Goal: Ask a question

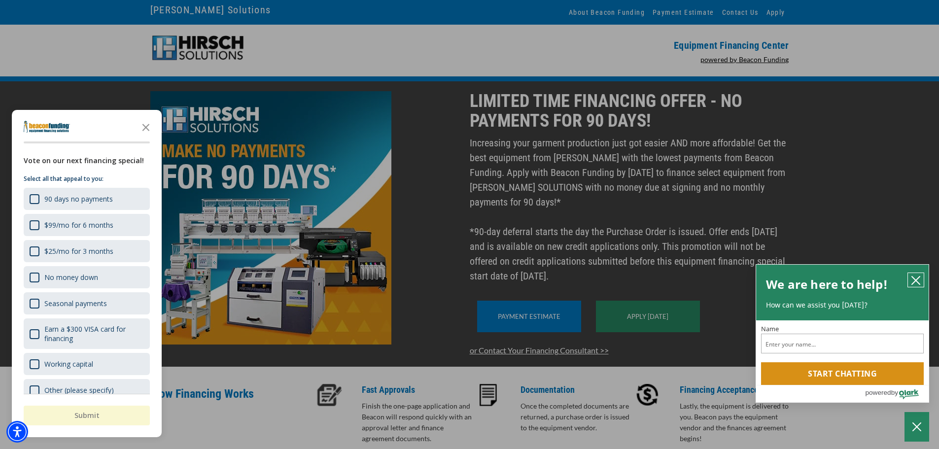
click at [918, 278] on icon "close chatbox" at bounding box center [916, 280] width 10 height 10
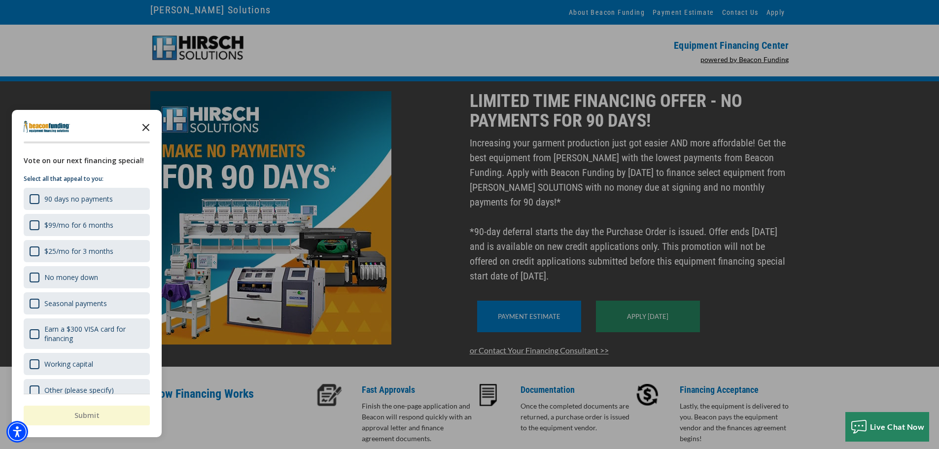
click at [151, 129] on icon "Close the survey" at bounding box center [146, 127] width 20 height 20
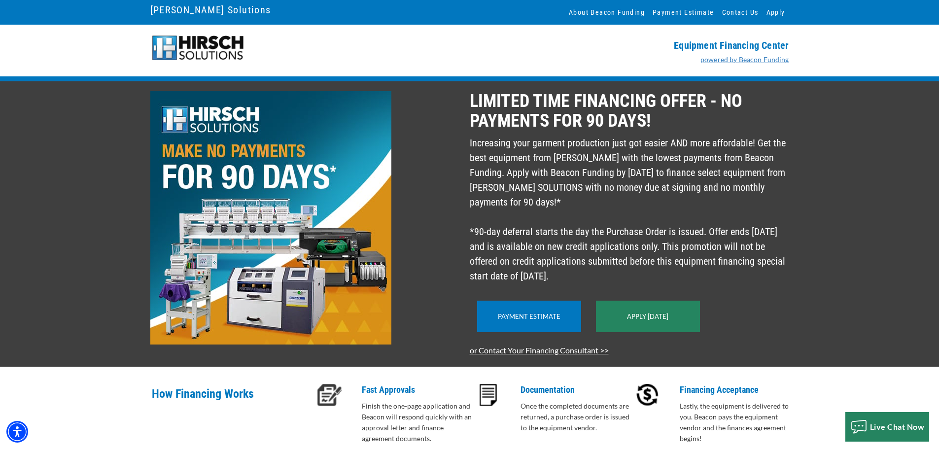
click at [724, 61] on link "powered by Beacon Funding" at bounding box center [744, 59] width 89 height 8
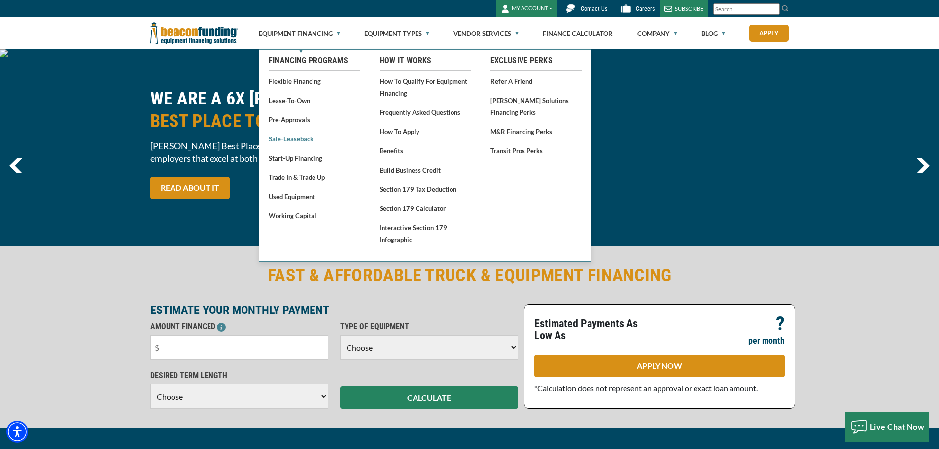
click at [302, 138] on link "Sale-Leaseback" at bounding box center [314, 139] width 91 height 12
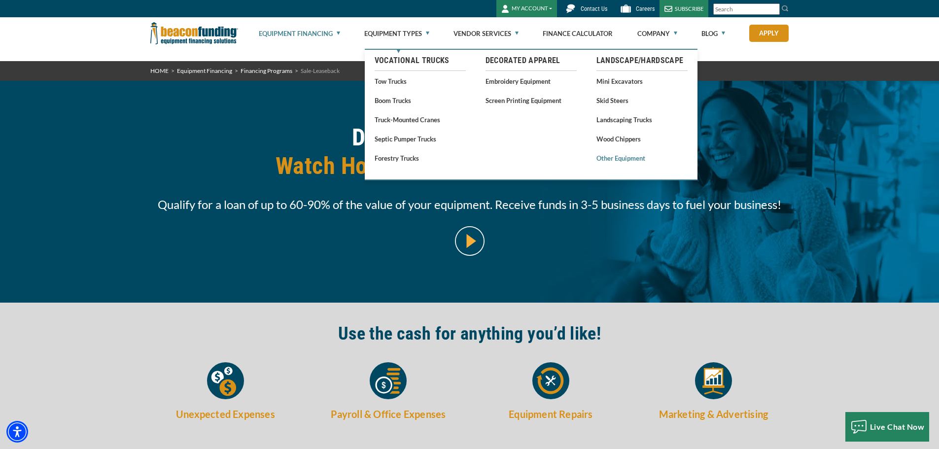
click at [616, 158] on link "Other Equipment" at bounding box center [641, 158] width 91 height 12
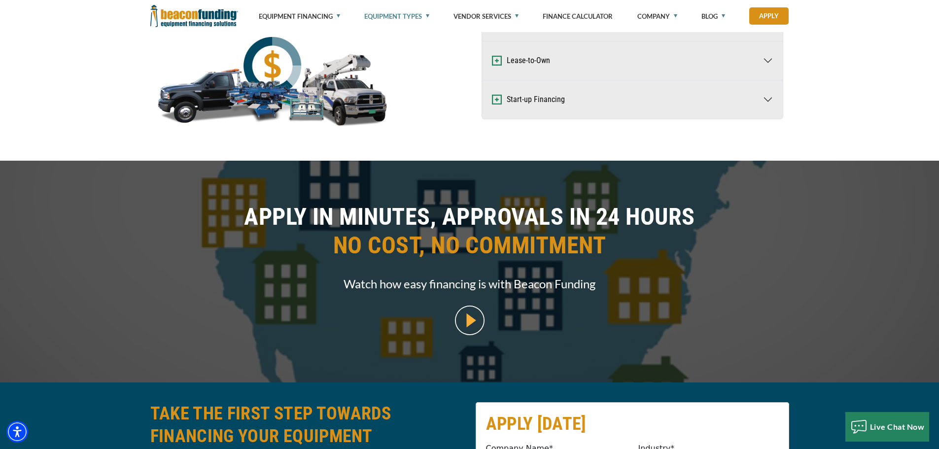
scroll to position [936, 0]
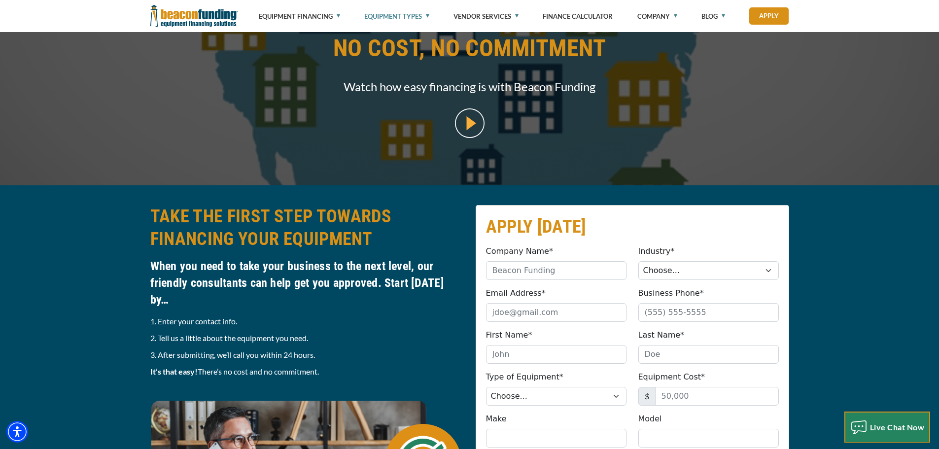
click at [871, 421] on div "Live Chat Now" at bounding box center [887, 427] width 84 height 16
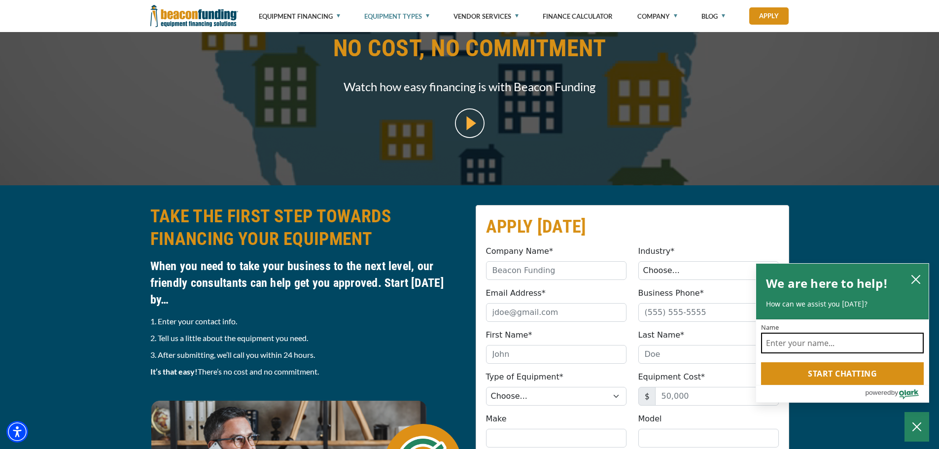
click at [817, 343] on input "Name" at bounding box center [842, 343] width 163 height 21
type input "Jeff Medrano"
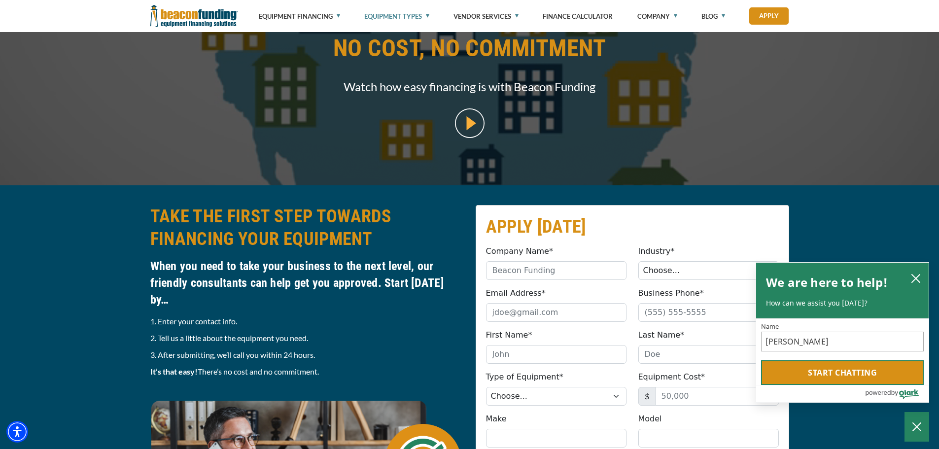
click at [839, 372] on button "Start chatting" at bounding box center [842, 372] width 163 height 25
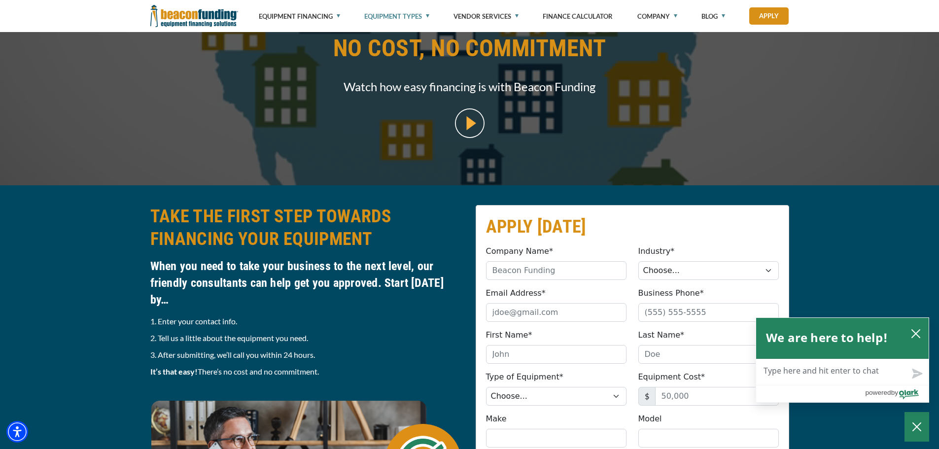
click at [868, 373] on textarea "Live Chat Now" at bounding box center [842, 372] width 172 height 26
type textarea "H"
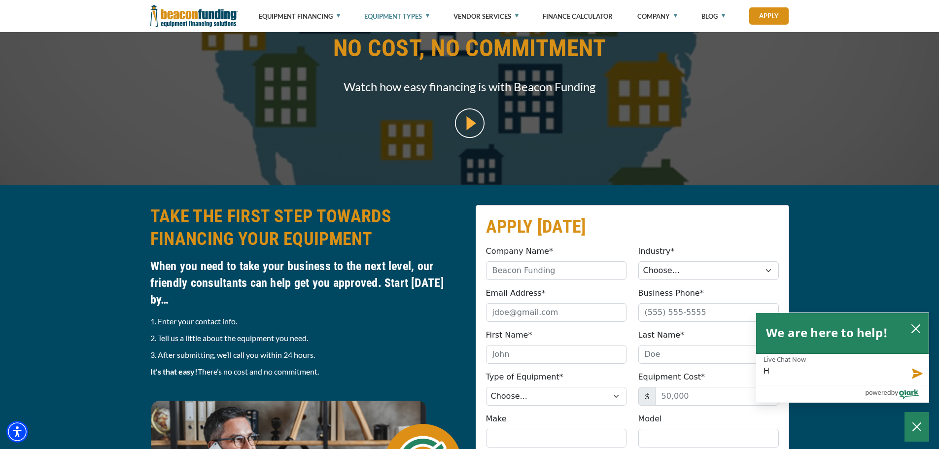
type textarea "He"
type textarea "Hel"
type textarea "Hell"
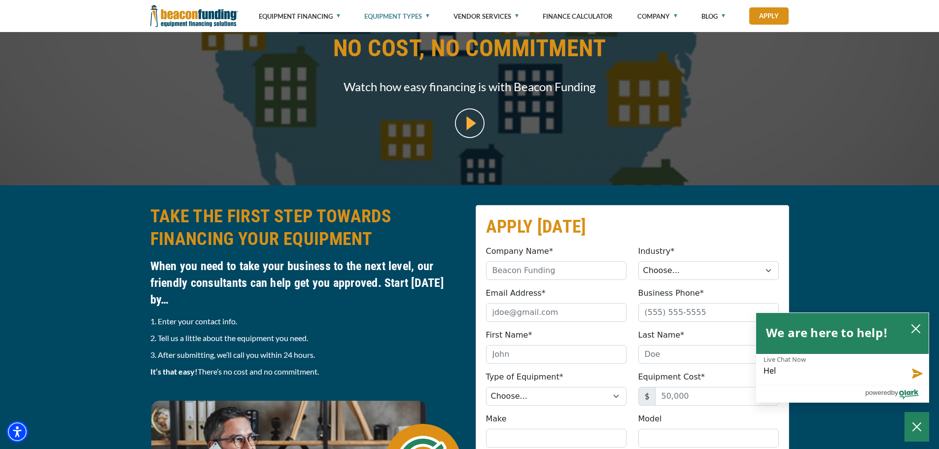
type textarea "Hell"
type textarea "Hello"
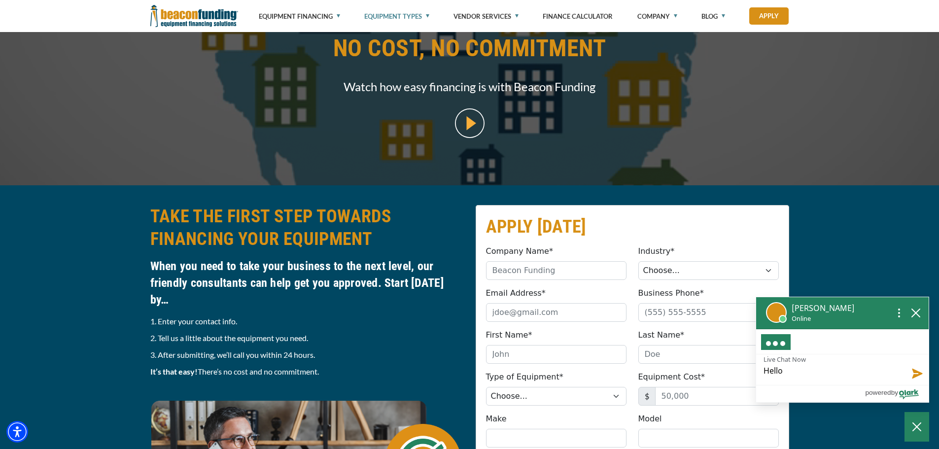
type textarea "Hello,"
type textarea "Hello, D"
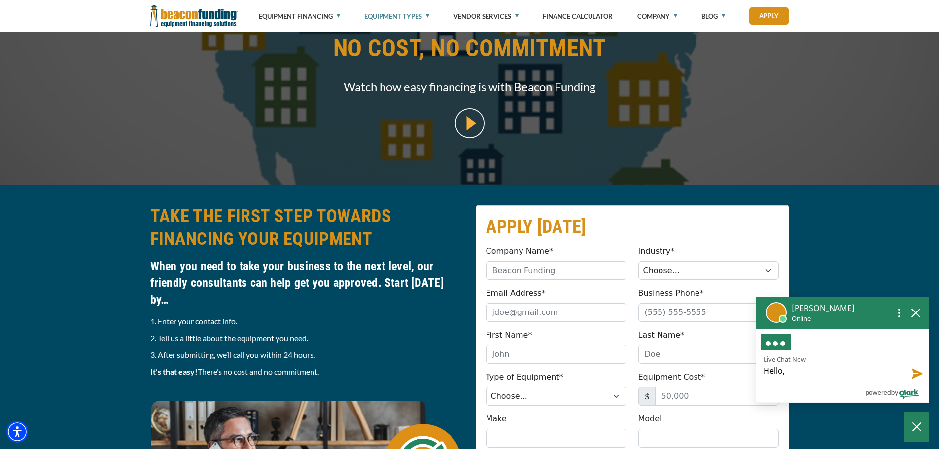
type textarea "Hello, D"
type textarea "Hello, Do"
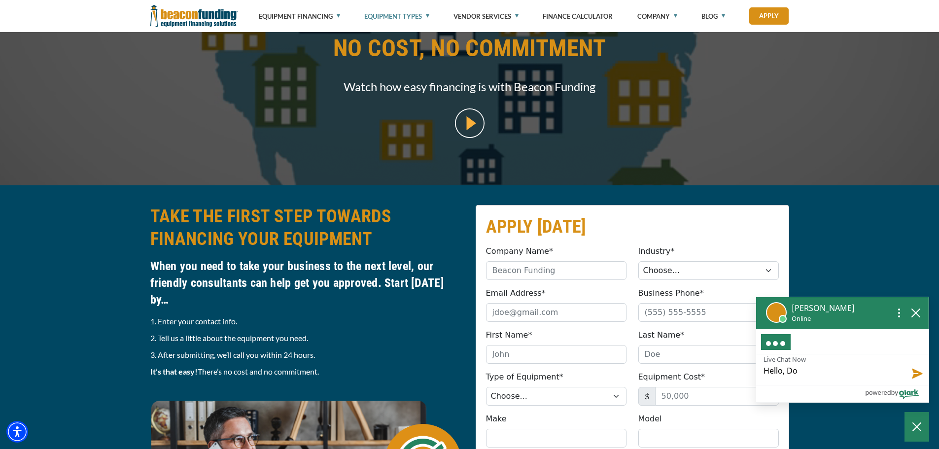
type textarea "Hello, Do y"
type textarea "Hello, Do yo"
type textarea "Hello, Do you"
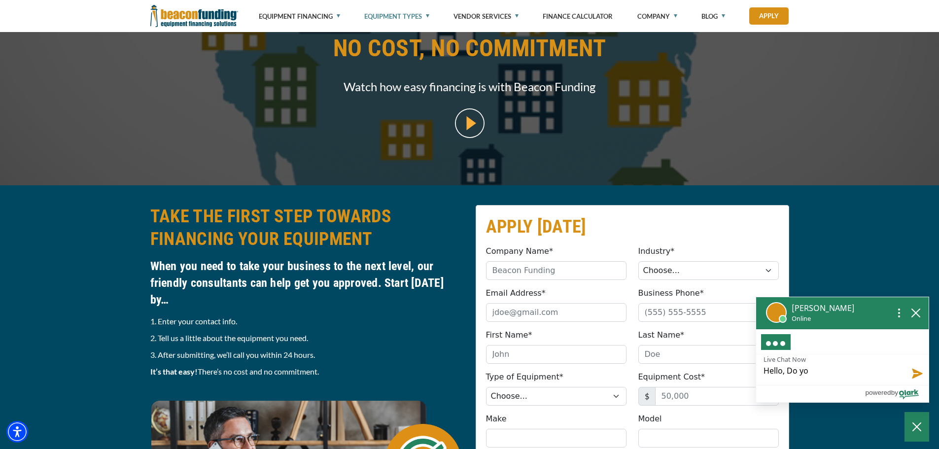
type textarea "Hello, Do you"
type textarea "Hello, Do you g"
type textarea "Hello, Do you gu"
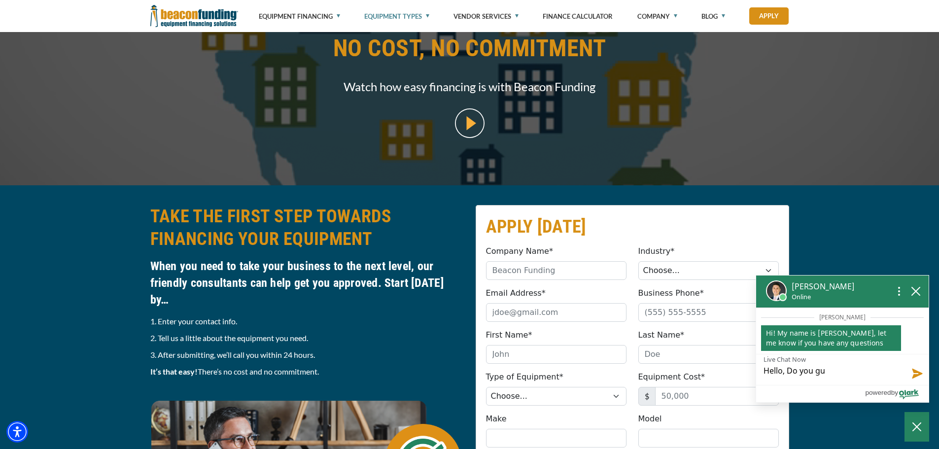
type textarea "Hello, Do you gu"
type textarea "Hello, Do you guy"
type textarea "Hello, Do you guys"
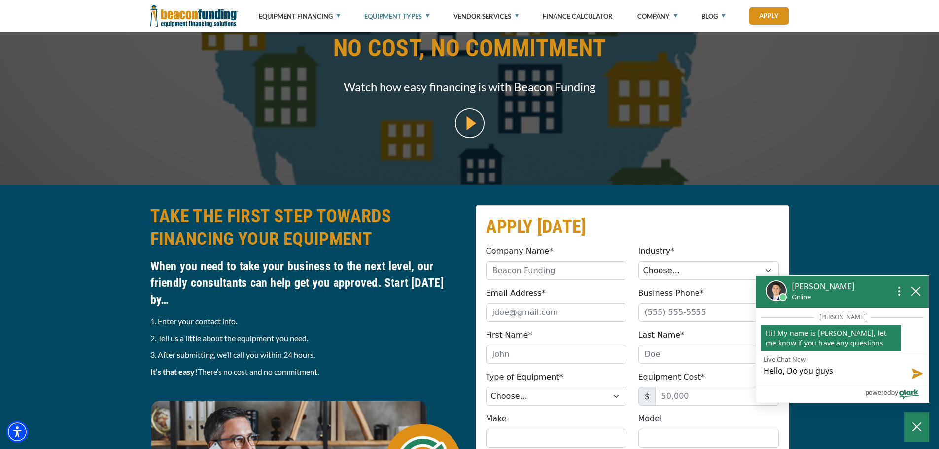
type textarea "Hello, Do you guys"
type textarea "Hello, Do you guys a"
type textarea "Hello, Do you guys as"
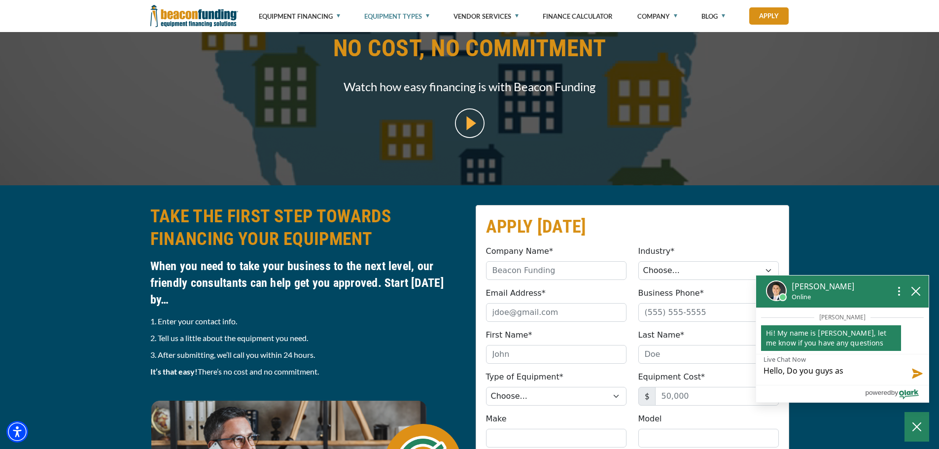
type textarea "Hello, Do you guys ass"
type textarea "Hello, Do you guys assi"
type textarea "Hello, Do you guys assis"
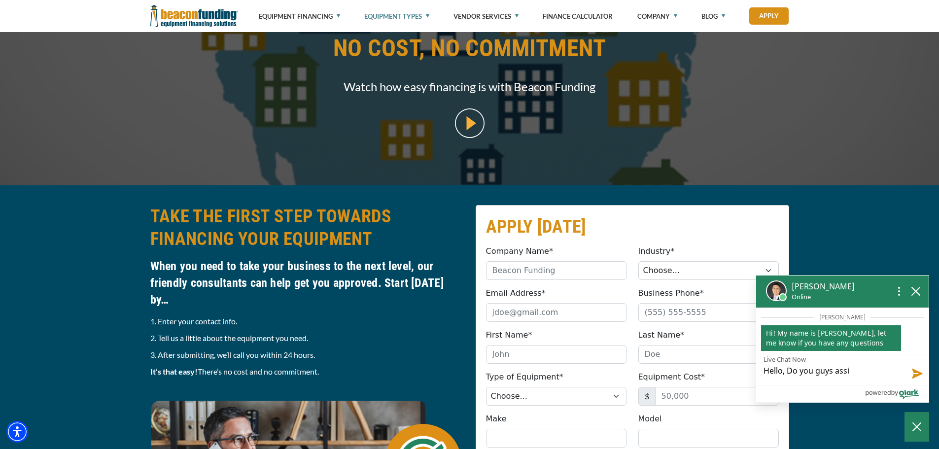
type textarea "Hello, Do you guys assis"
type textarea "Hello, Do you guys assist"
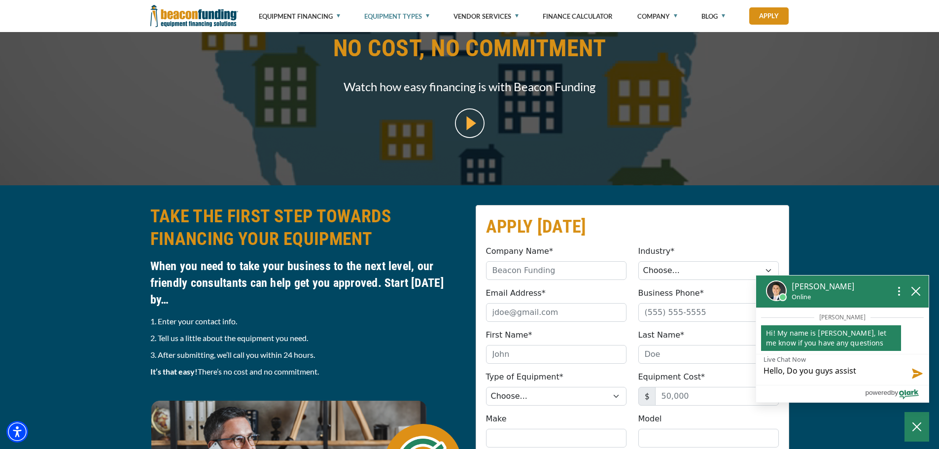
type textarea "Hello, Do you guys assist w"
type textarea "Hello, Do you guys assist wi"
type textarea "Hello, Do you guys assist wih"
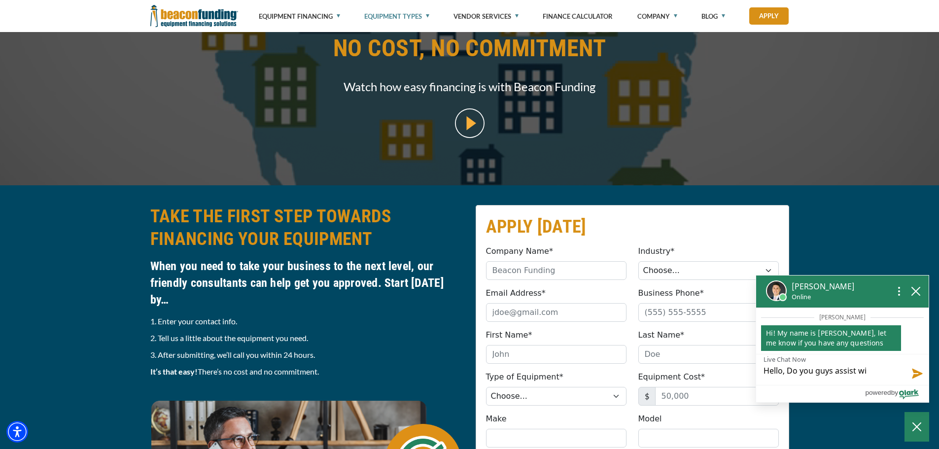
type textarea "Hello, Do you guys assist wih"
type textarea "Hello, Do you guys assist wi"
type textarea "Hello, Do you guys assist wit"
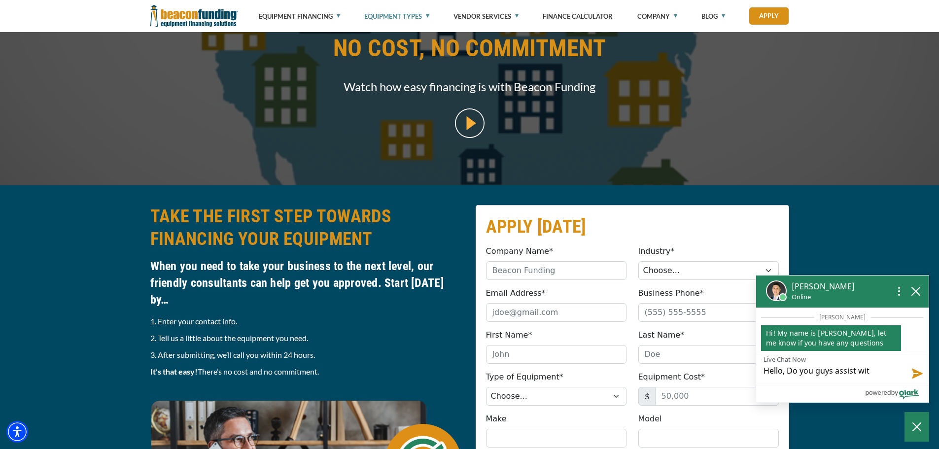
type textarea "Hello, Do you guys assist with"
type textarea "Hello, Do you guys assist with l"
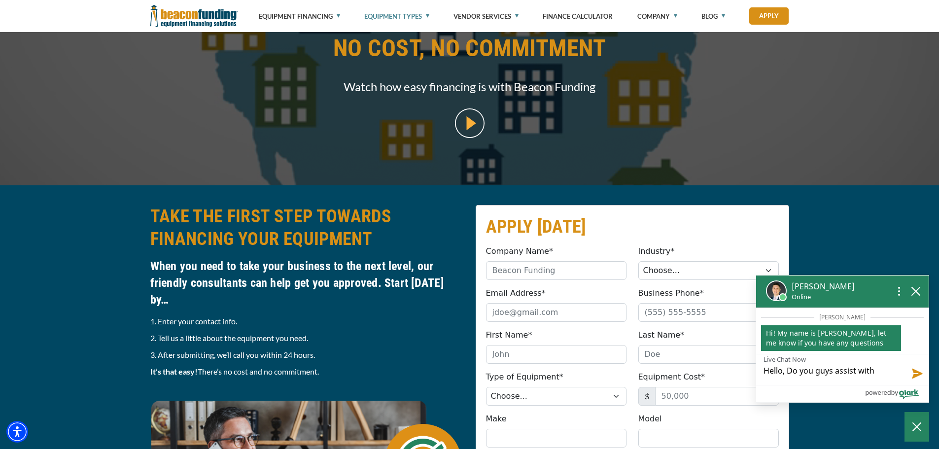
type textarea "Hello, Do you guys assist with l"
type textarea "Hello, Do you guys assist with le"
type textarea "Hello, Do you guys assist with lea"
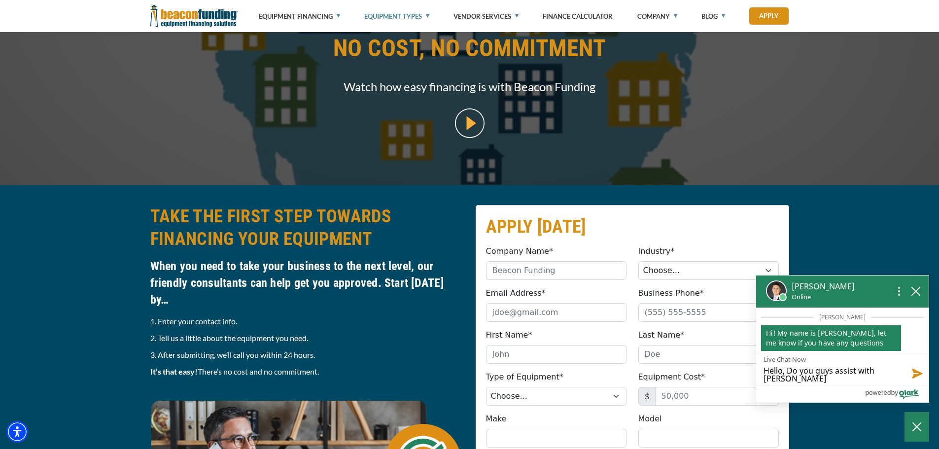
type textarea "Hello, Do you guys assist with leas"
type textarea "Hello, Do you guys assist with leasi"
type textarea "Hello, Do you guys assist with leasin"
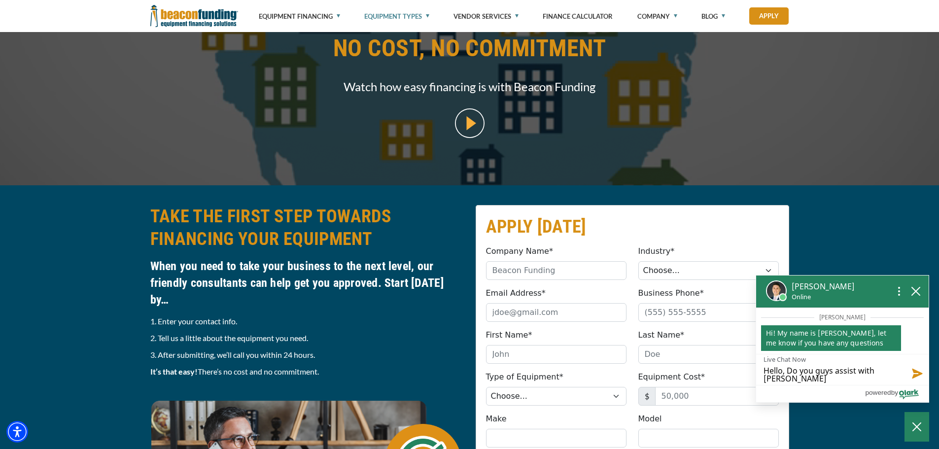
type textarea "Hello, Do you guys assist with leasin"
type textarea "Hello, Do you guys assist with leasing"
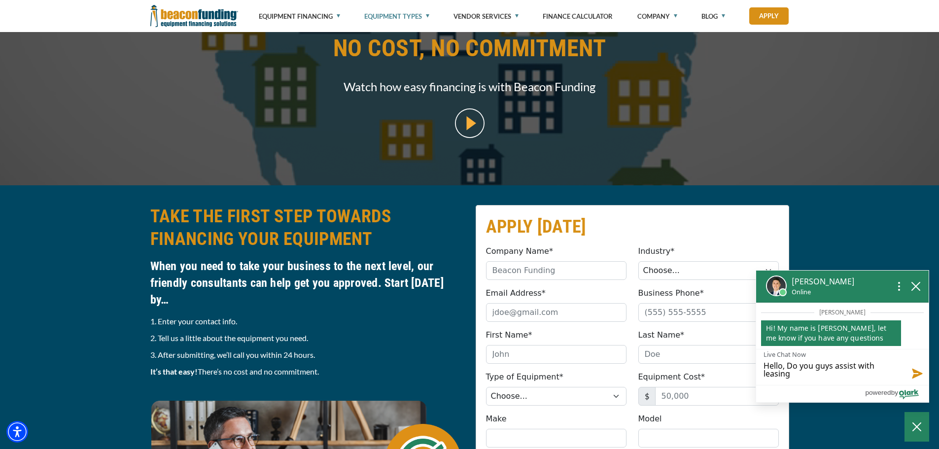
type textarea "Hello, Do you guys assist with leasing"
type textarea "Hello, Do you guys assist with leasing o"
type textarea "Hello, Do you guys assist with leasing op"
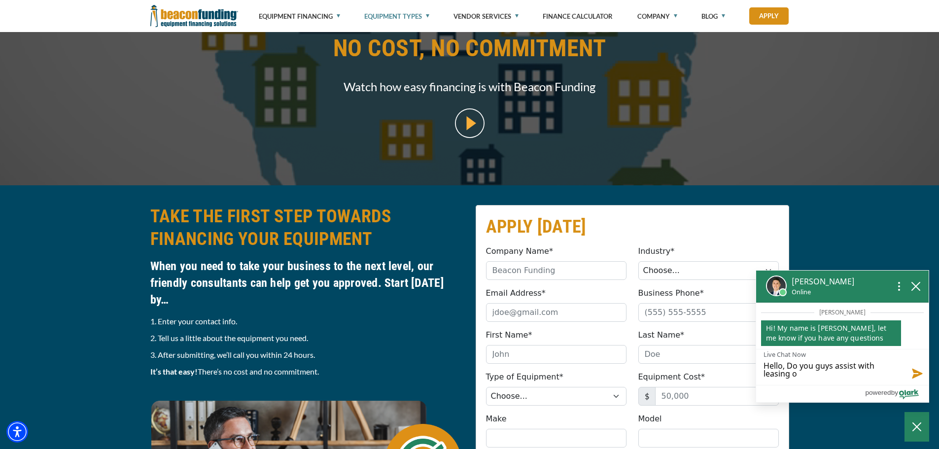
type textarea "Hello, Do you guys assist with leasing op"
type textarea "Hello, Do you guys assist with leasing opt"
type textarea "Hello, Do you guys assist with leasing opti"
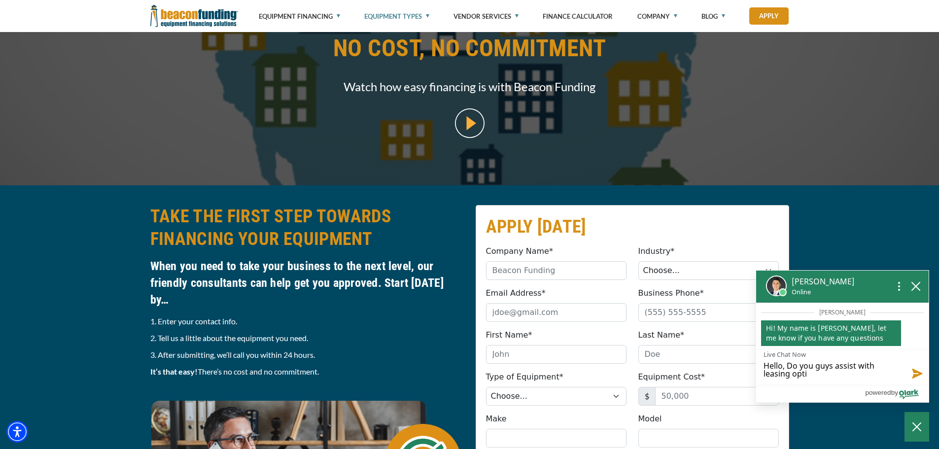
type textarea "Hello, Do you guys assist with leasing optio"
type textarea "Hello, Do you guys assist with leasing optios"
type textarea "Hello, Do you guys assist with leasing optiosn"
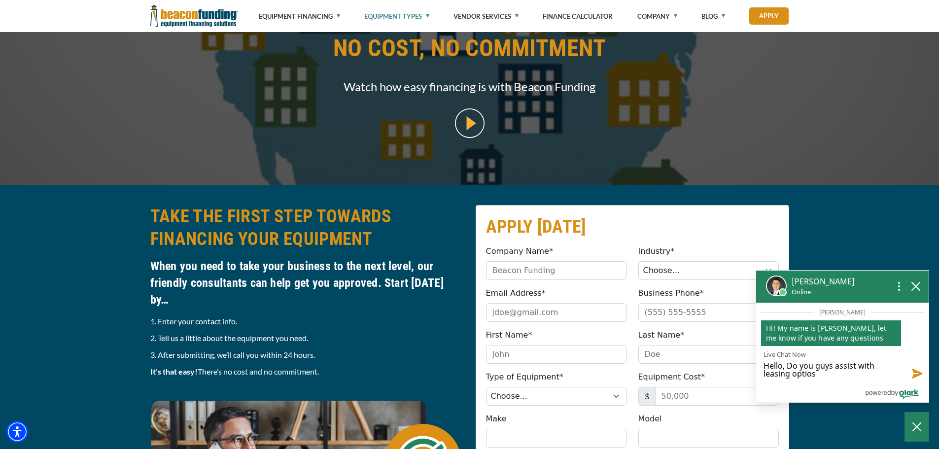
type textarea "Hello, Do you guys assist with leasing optiosn"
type textarea "Hello, Do you guys assist with leasing optios"
type textarea "Hello, Do you guys assist with leasing optio"
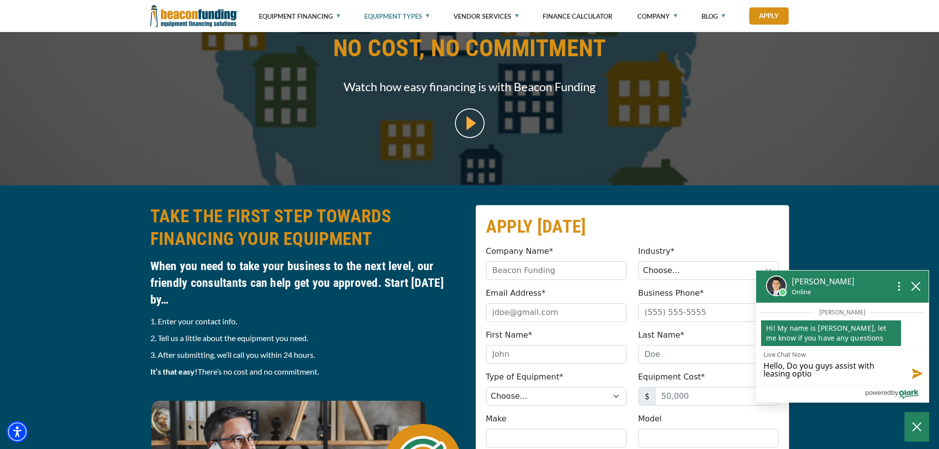
type textarea "Hello, Do you guys assist with leasing option"
type textarea "Hello, Do you guys assist with leasing options"
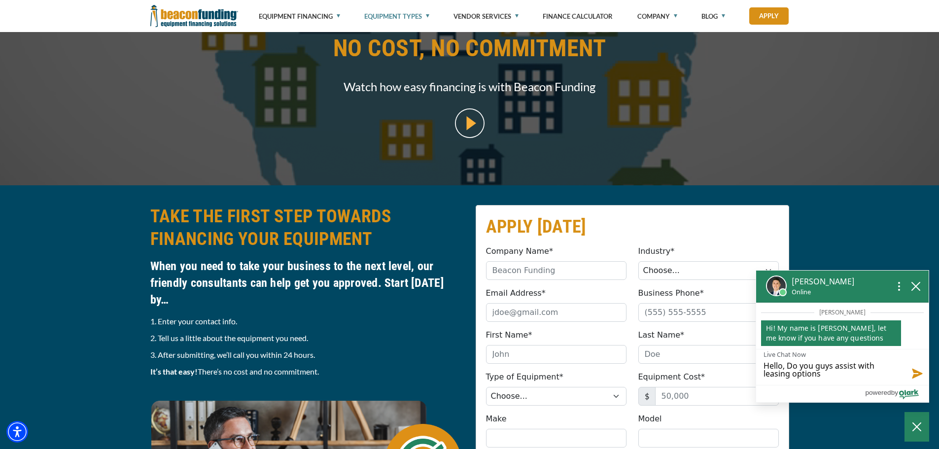
type textarea "Hello, Do you guys assist with leasing options"
type textarea "Hello, Do you guys assist with leasing options f"
type textarea "Hello, Do you guys assist with leasing options fo"
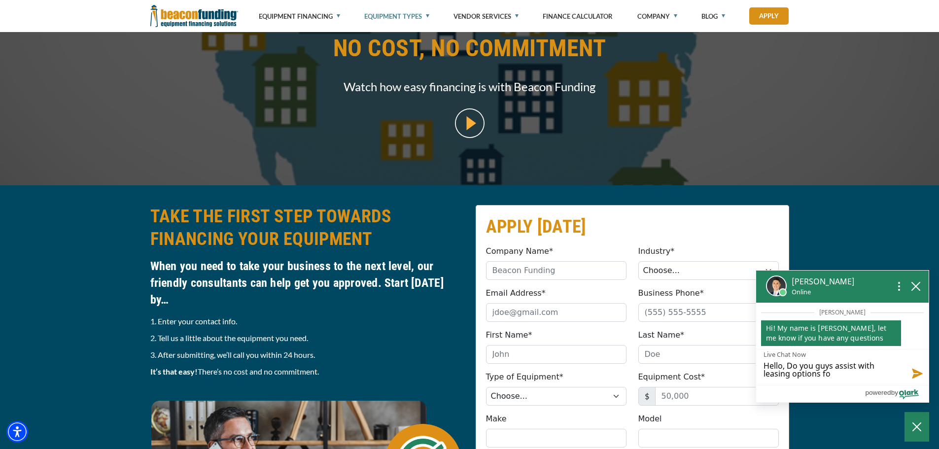
type textarea "Hello, Do you guys assist with leasing options for"
type textarea "Hello, Do you guys assist with leasing options for c"
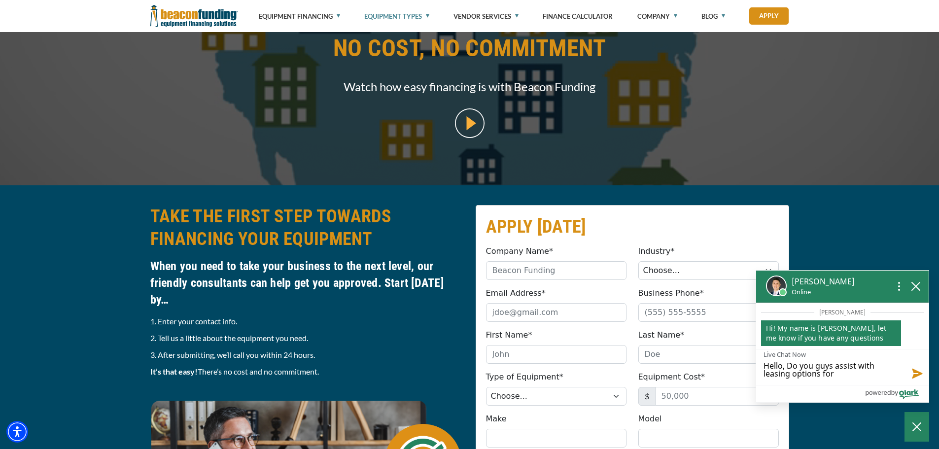
type textarea "Hello, Do you guys assist with leasing options for c"
type textarea "Hello, Do you guys assist with leasing options for co"
type textarea "Hello, Do you guys assist with leasing options for com"
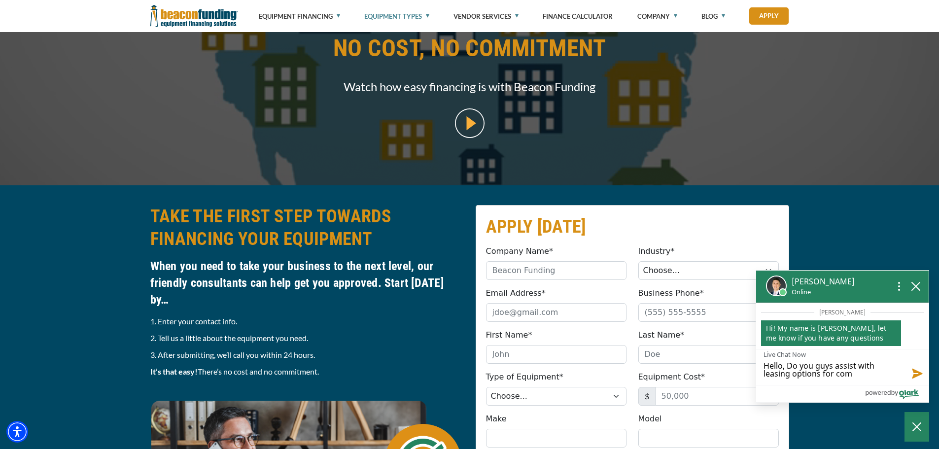
type textarea "Hello, Do you guys assist with leasing options for comm"
type textarea "Hello, Do you guys assist with leasing options for comme"
type textarea "Hello, Do you guys assist with leasing options for commer"
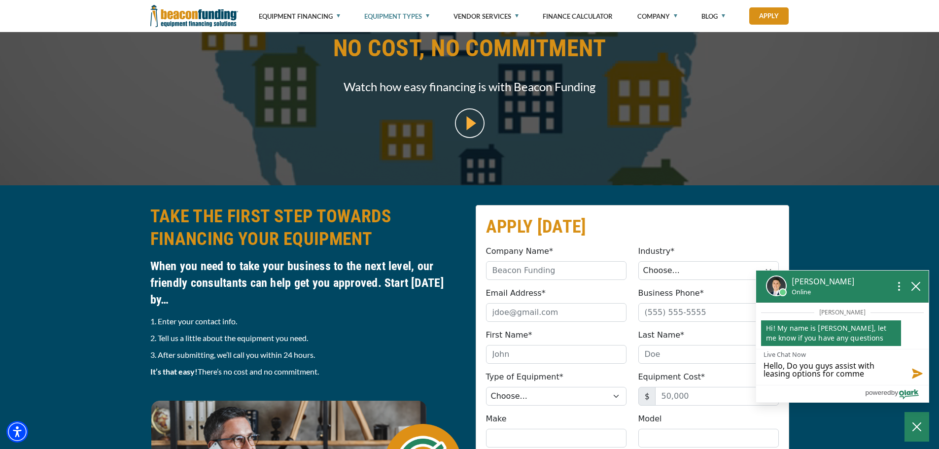
type textarea "Hello, Do you guys assist with leasing options for commer"
type textarea "Hello, Do you guys assist with leasing options for commerc"
type textarea "Hello, Do you guys assist with leasing options for commerci"
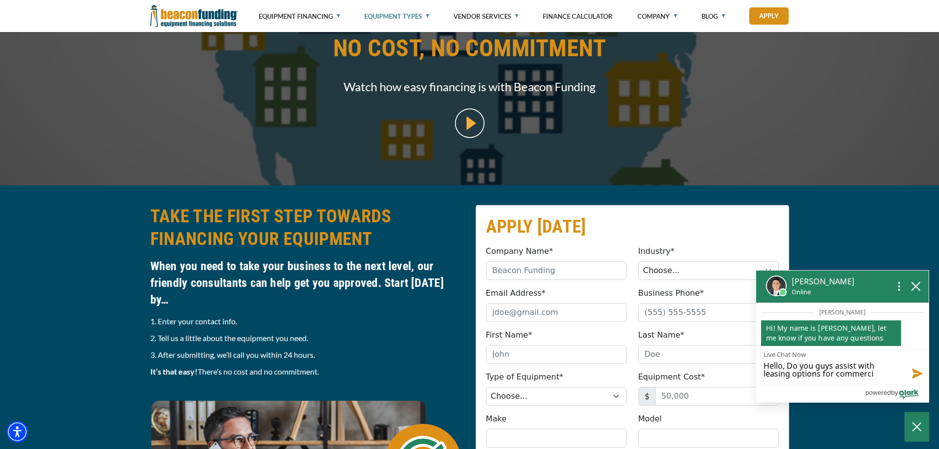
type textarea "Hello, Do you guys assist with leasing options for commercia"
type textarea "Hello, Do you guys assist with leasing options for commercial"
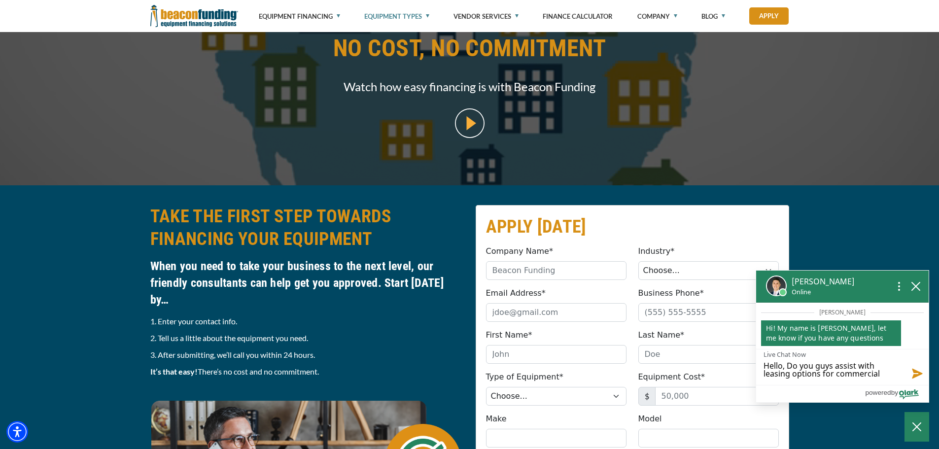
type textarea "Hello, Do you guys assist with leasing options for commercial"
type textarea "Hello, Do you guys assist with leasing options for commercial l"
type textarea "Hello, Do you guys assist with leasing options for commercial la"
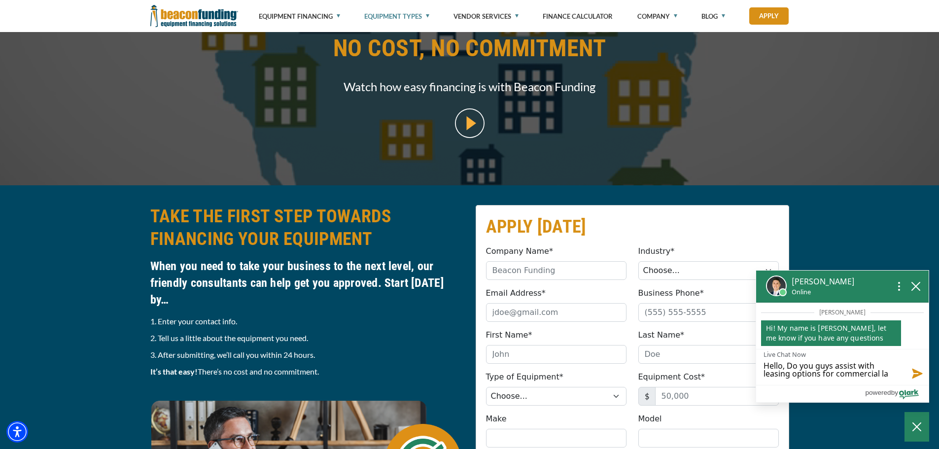
type textarea "Hello, Do you guys assist with leasing options for commercial lau"
type textarea "Hello, Do you guys assist with leasing options for commercial laun"
type textarea "Hello, Do you guys assist with leasing options for commercial laund"
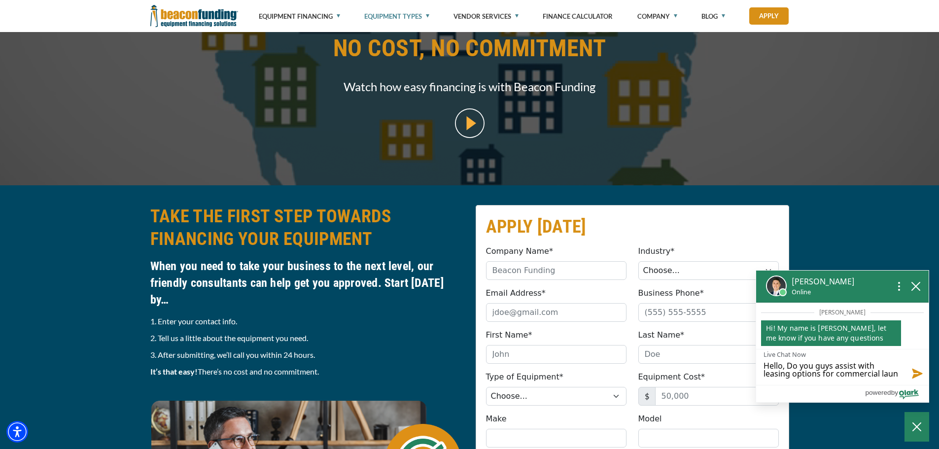
type textarea "Hello, Do you guys assist with leasing options for commercial laund"
type textarea "Hello, Do you guys assist with leasing options for commercial laundr"
type textarea "Hello, Do you guys assist with leasing options for commercial laundry"
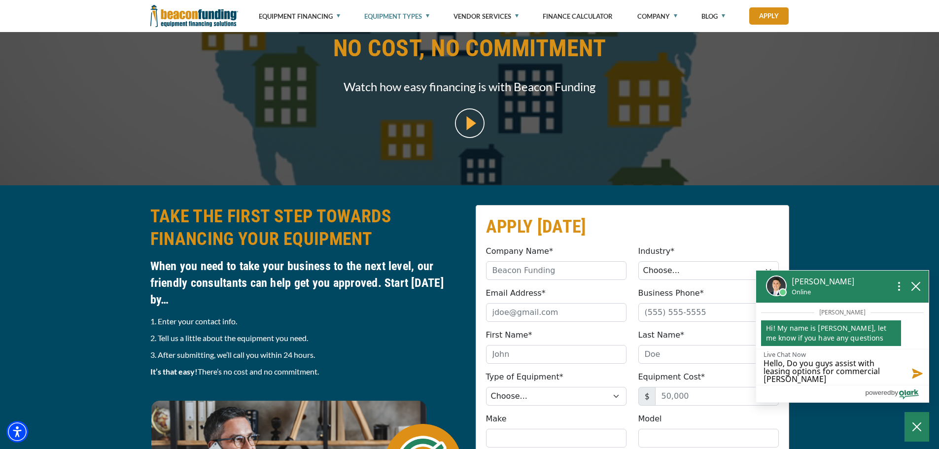
type textarea "Hello, Do you guys assist with leasing options for commercial laundry"
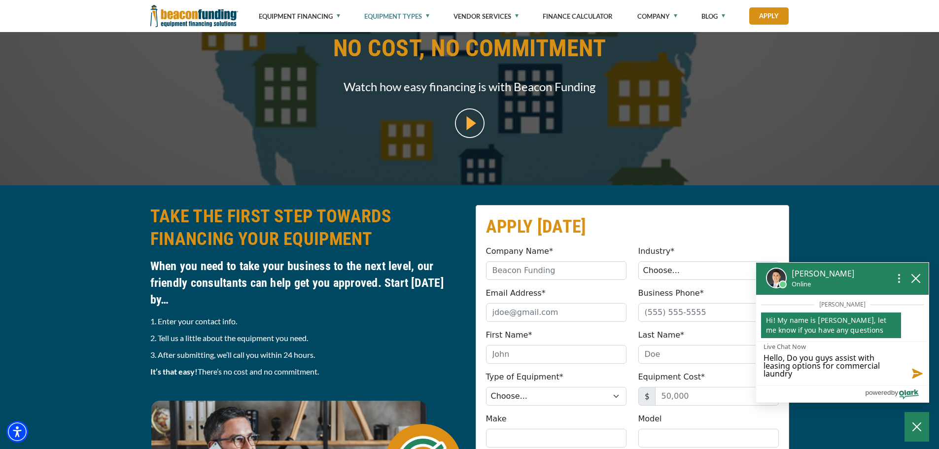
scroll to position [0, 0]
type textarea "Hello, Do you guys assist with leasing options for commercial laundry"
type textarea "Hello, Do you guys assist with leasing options for commercial laundry e"
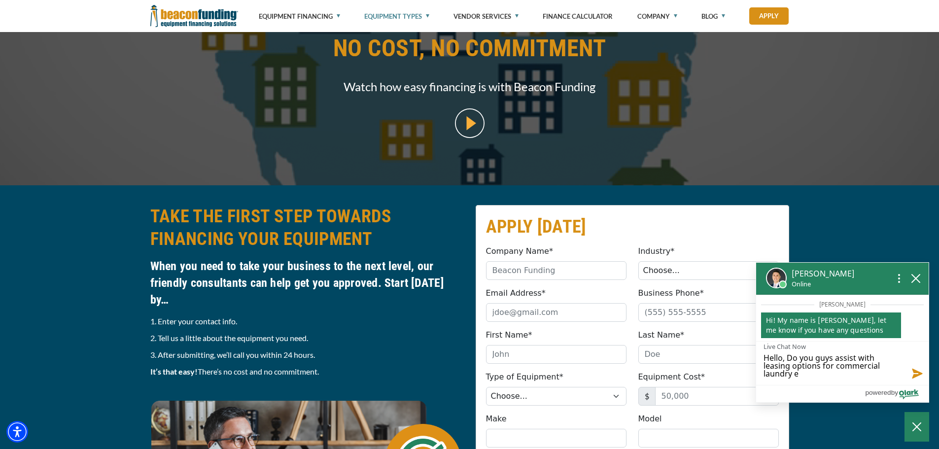
type textarea "Hello, Do you guys assist with leasing options for commercial laundry eq"
type textarea "Hello, Do you guys assist with leasing options for commercial laundry equ"
type textarea "Hello, Do you guys assist with leasing options for commercial laundry equi"
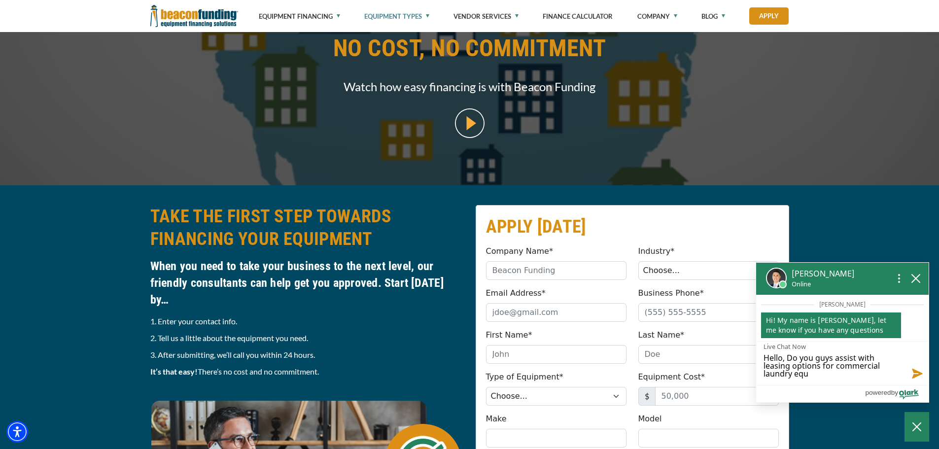
type textarea "Hello, Do you guys assist with leasing options for commercial laundry equi"
type textarea "Hello, Do you guys assist with leasing options for commercial laundry equit"
type textarea "Hello, Do you guys assist with leasing options for commercial laundry equi"
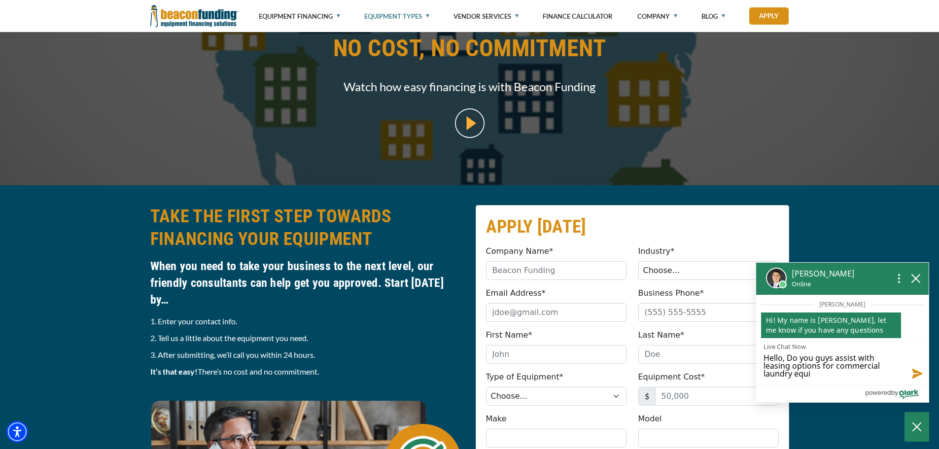
type textarea "Hello, Do you guys assist with leasing options for commercial laundry equip"
type textarea "Hello, Do you guys assist with leasing options for commercial laundry equi"
type textarea "Hello, Do you guys assist with leasing options for commercial laundry equ"
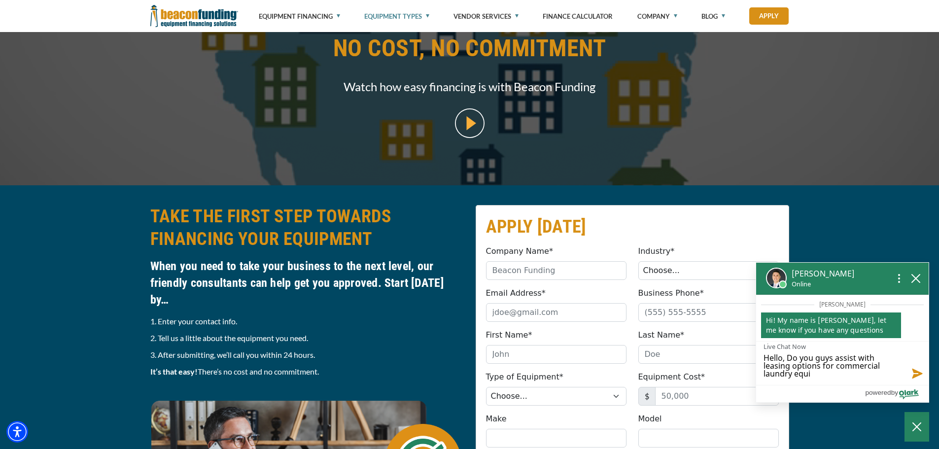
type textarea "Hello, Do you guys assist with leasing options for commercial laundry equ"
type textarea "Hello, Do you guys assist with leasing options for commercial laundry eq"
type textarea "Hello, Do you guys assist with leasing options for commercial laundry e"
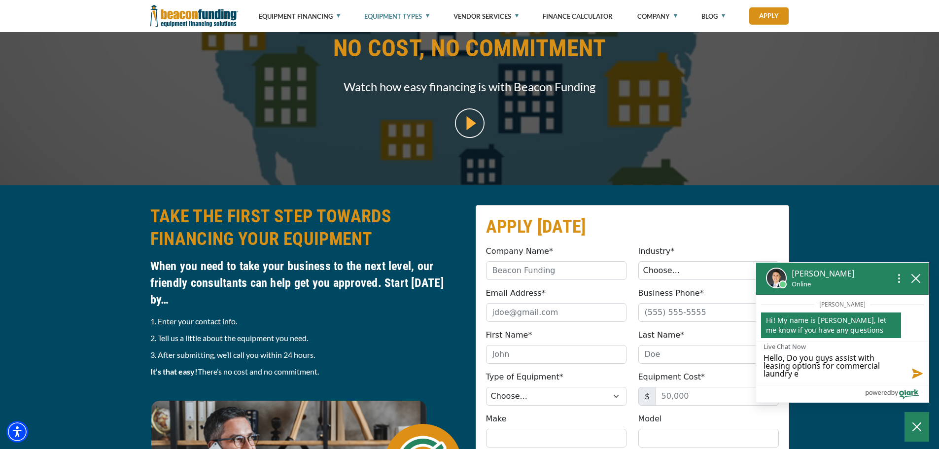
type textarea "Hello, Do you guys assist with leasing options for commercial laundry"
type textarea "Hello, Do you guys assist with leasing options for commercial laundry m"
type textarea "Hello, Do you guys assist with leasing options for commercial laundry ma"
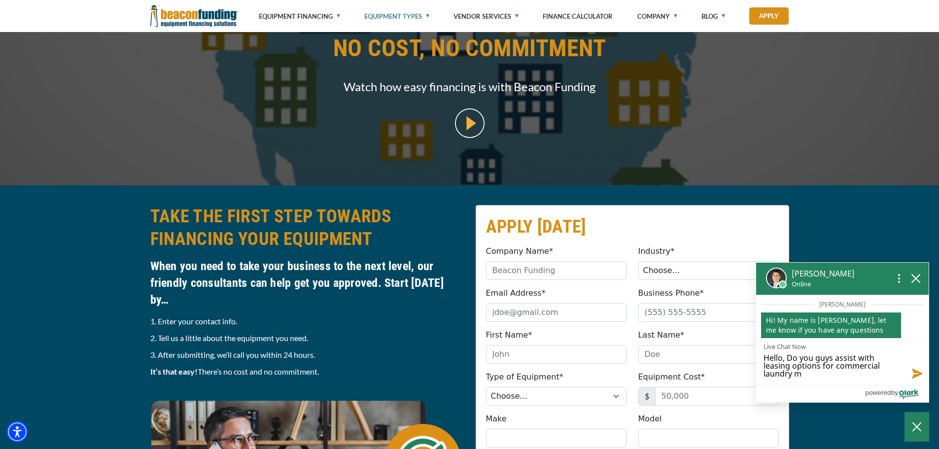
type textarea "Hello, Do you guys assist with leasing options for commercial laundry ma"
type textarea "Hello, Do you guys assist with leasing options for commercial laundry mac"
type textarea "Hello, Do you guys assist with leasing options for commercial laundry mach"
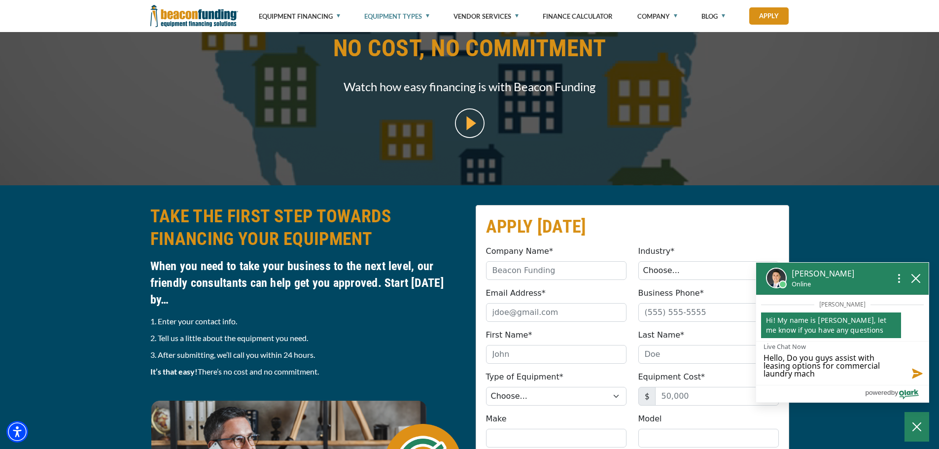
type textarea "Hello, Do you guys assist with leasing options for commercial laundry machi"
type textarea "Hello, Do you guys assist with leasing options for commercial laundry machin"
type textarea "Hello, Do you guys assist with leasing options for commercial laundry machine"
type textarea "Hello, Do you guys assist with leasing options for commercial laundry machines"
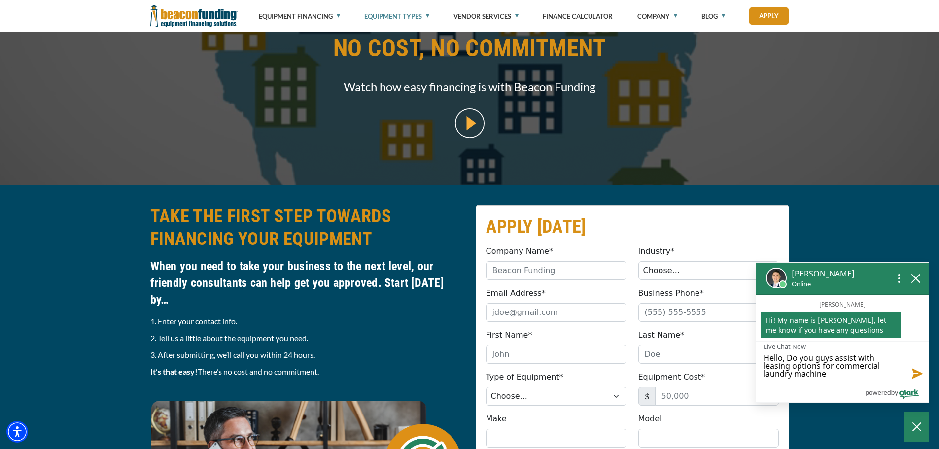
type textarea "Hello, Do you guys assist with leasing options for commercial laundry machines"
type textarea "Hello, Do you guys assist with leasing options for commercial laundry machines?"
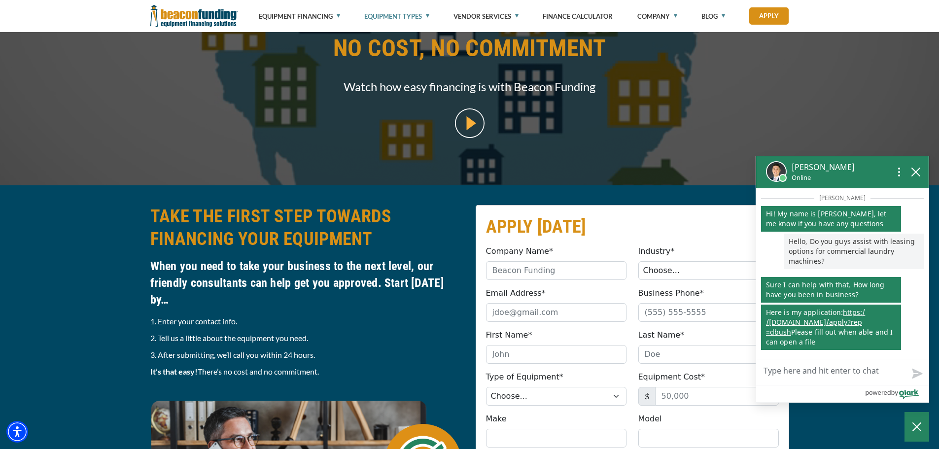
click at [832, 376] on textarea "Live Chat Now" at bounding box center [842, 372] width 172 height 26
click at [794, 370] on textarea "Live Chat Now" at bounding box center [842, 372] width 172 height 26
type textarea "O"
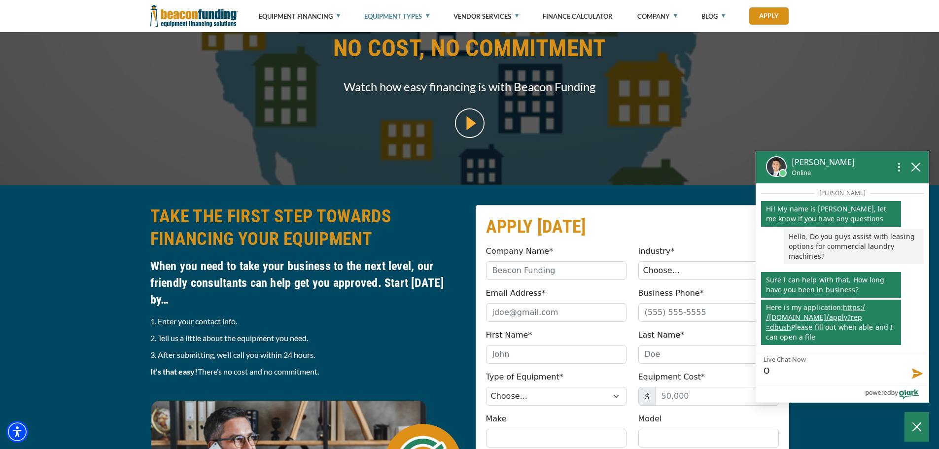
type textarea "Ov"
type textarea "Ove"
type textarea "Over"
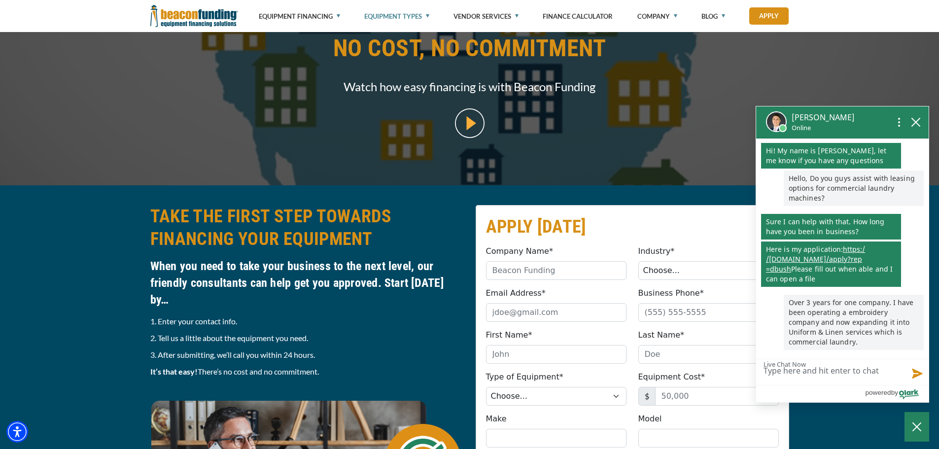
scroll to position [34, 0]
click at [847, 244] on link "https: / /www.beaconfunding.com /apply?rep =dbush" at bounding box center [815, 258] width 99 height 29
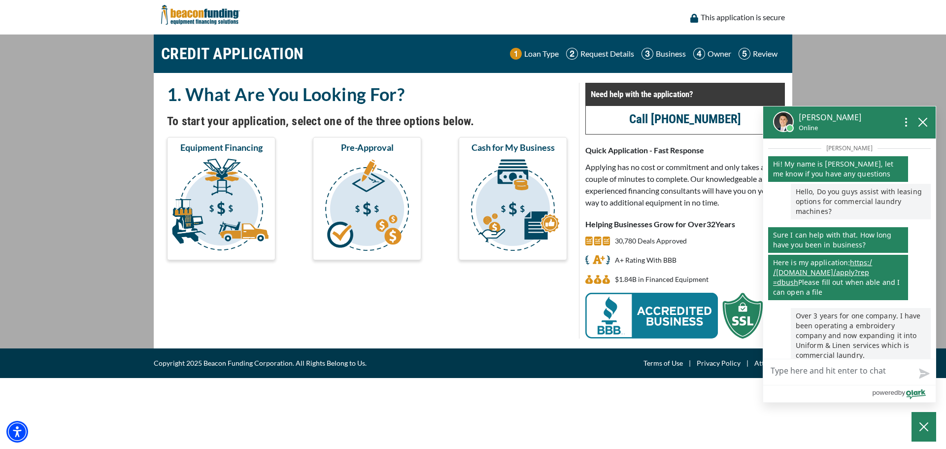
click at [790, 373] on textarea "Live Chat Now" at bounding box center [849, 372] width 172 height 26
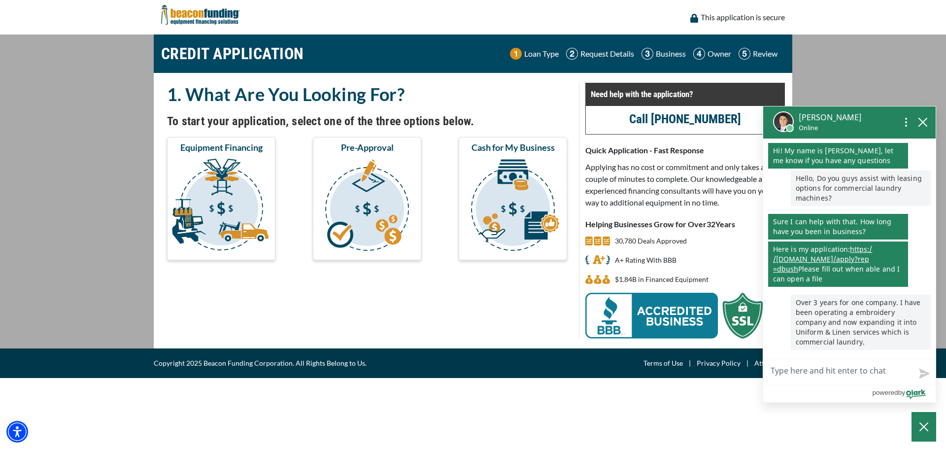
type textarea "m"
type textarea "mn"
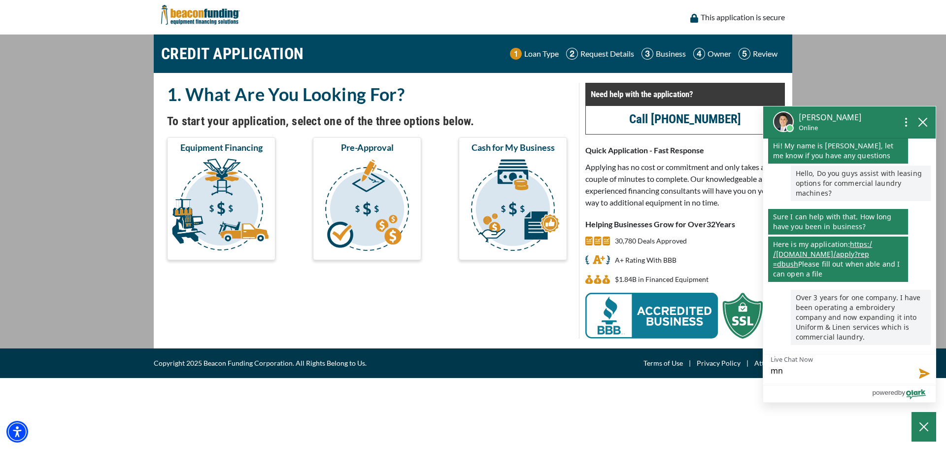
type textarea "m"
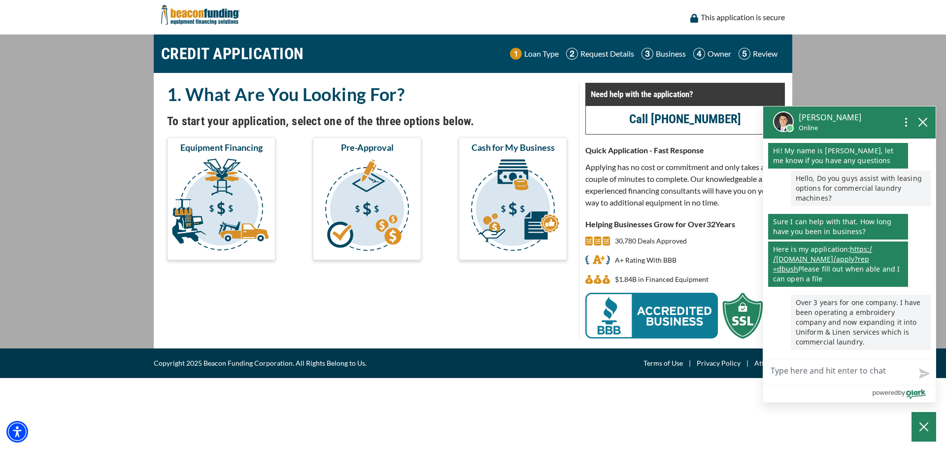
type textarea "M"
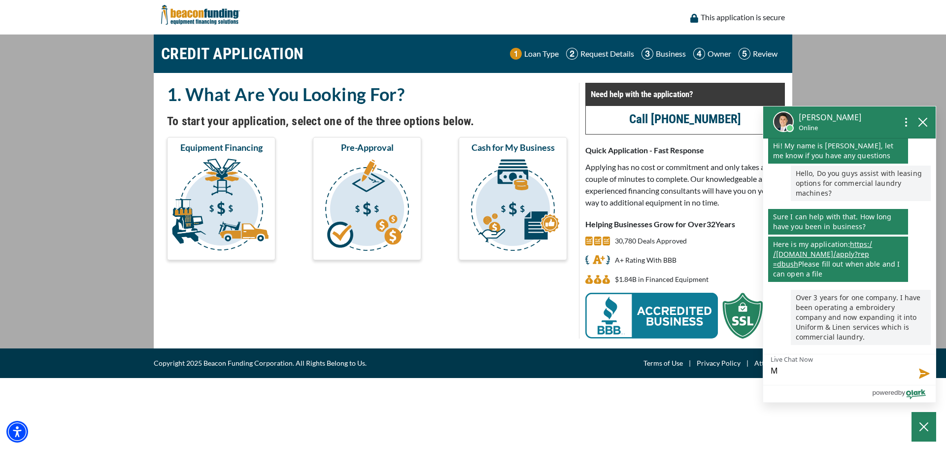
type textarea "My"
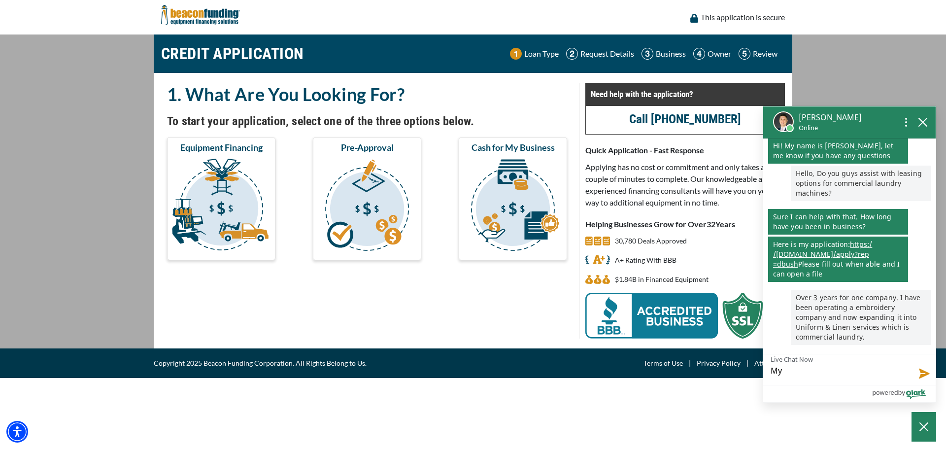
type textarea "My e"
type textarea "My em"
type textarea "My ema"
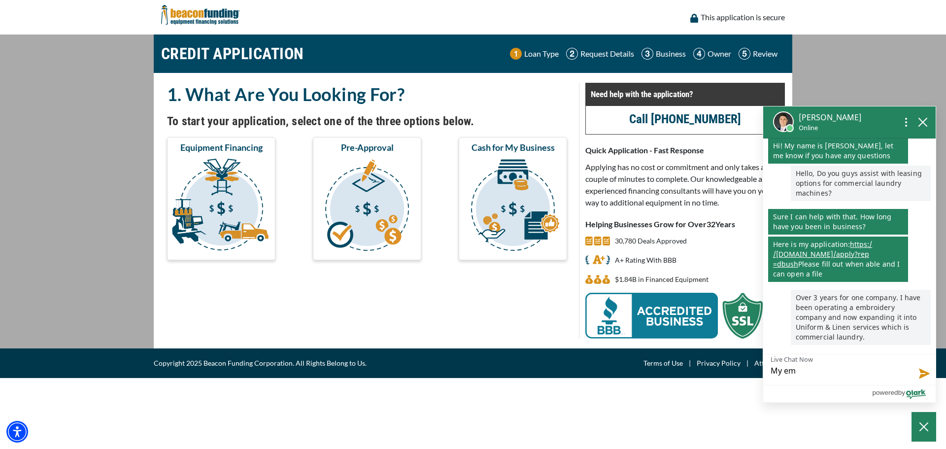
type textarea "My ema"
type textarea "My emai"
type textarea "My email"
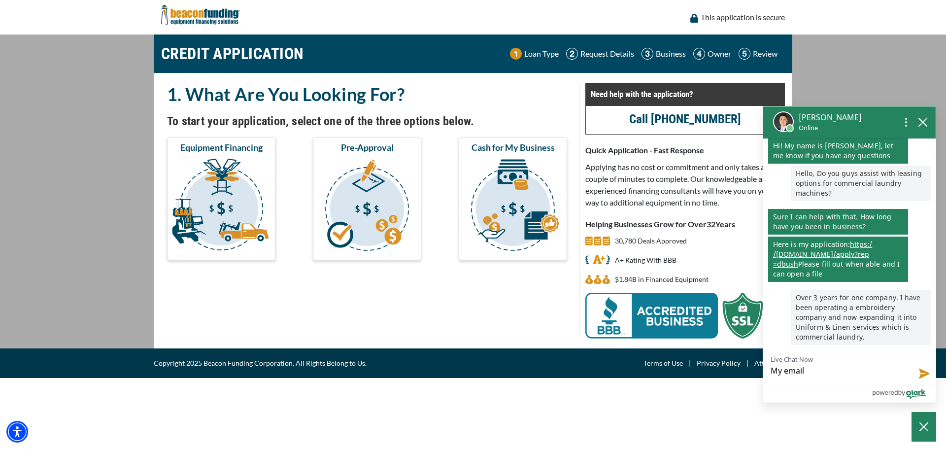
type textarea "My email"
type textarea "My email i"
type textarea "My email is"
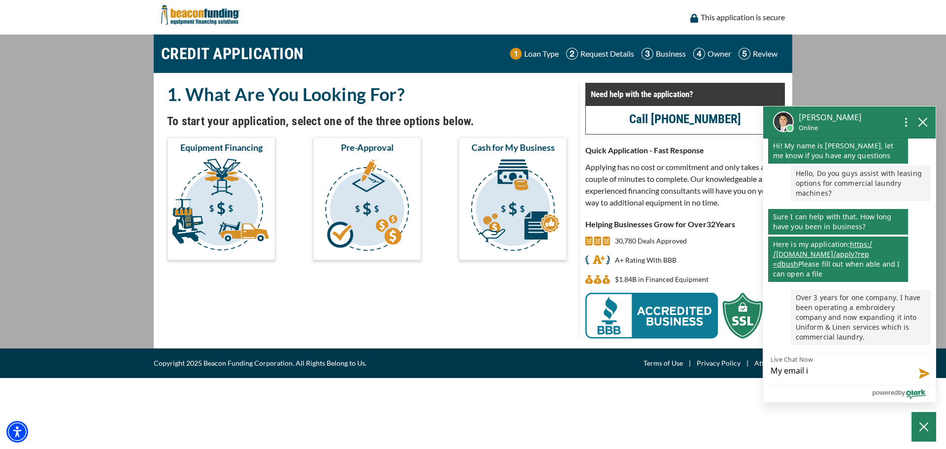
type textarea "My email is"
type textarea "My email is j"
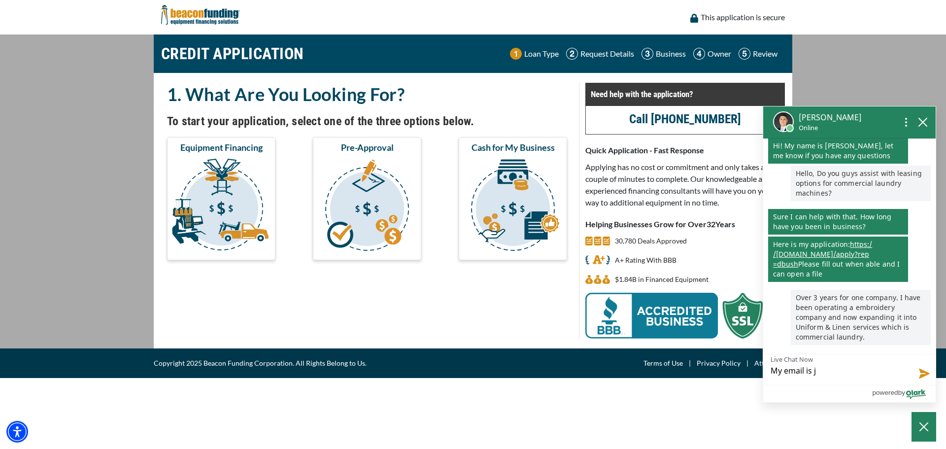
type textarea "My email is je"
type textarea "My email is [PERSON_NAME]"
type textarea "My email is je"
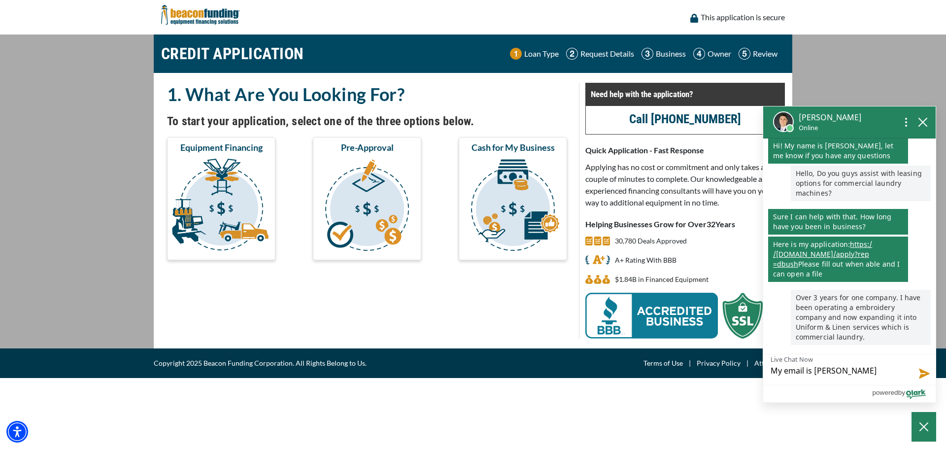
type textarea "My email is je"
type textarea "My email is jef"
type textarea "My email is [PERSON_NAME]"
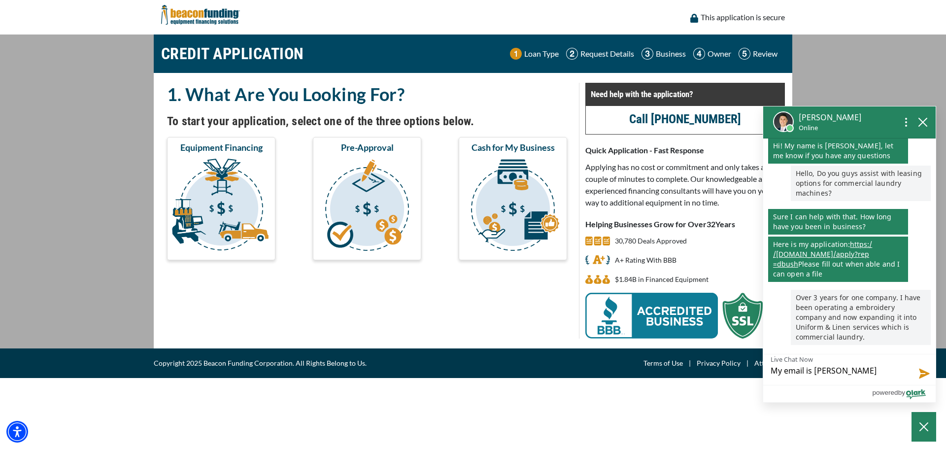
type textarea "My email is [PERSON_NAME]@"
type textarea "My email is [PERSON_NAME]"
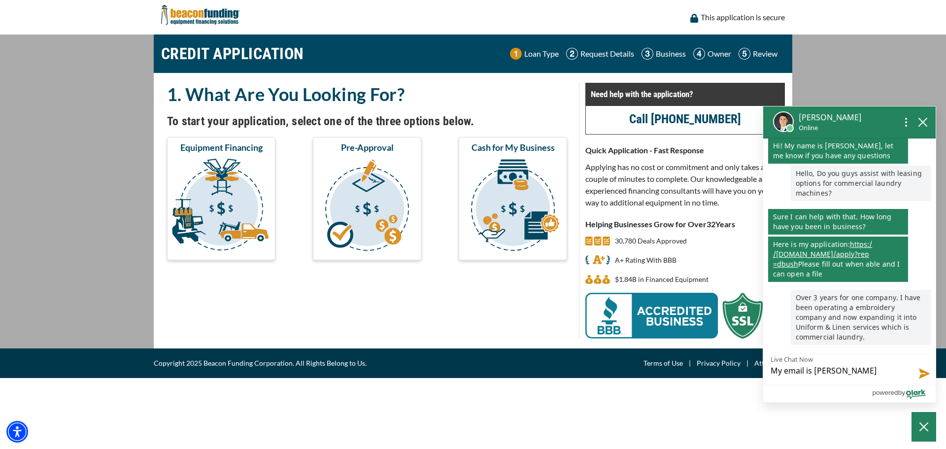
type textarea "My email is [PERSON_NAME]"
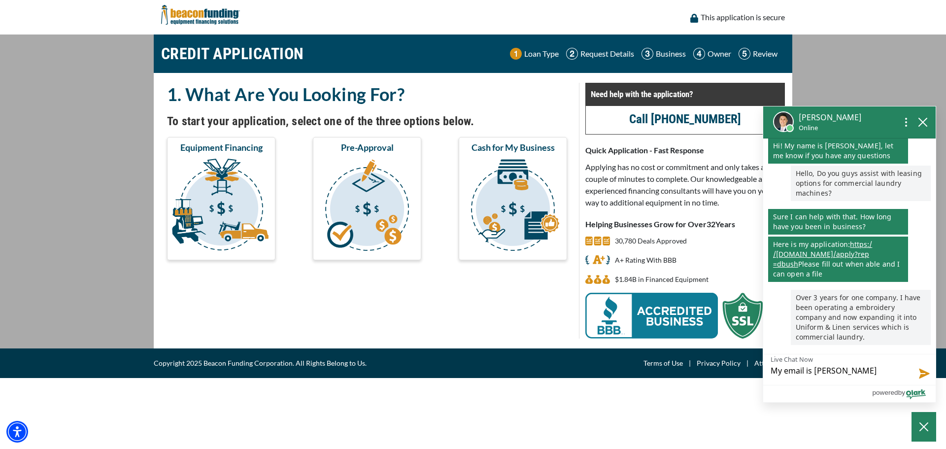
type textarea "My email is [PERSON_NAME]"
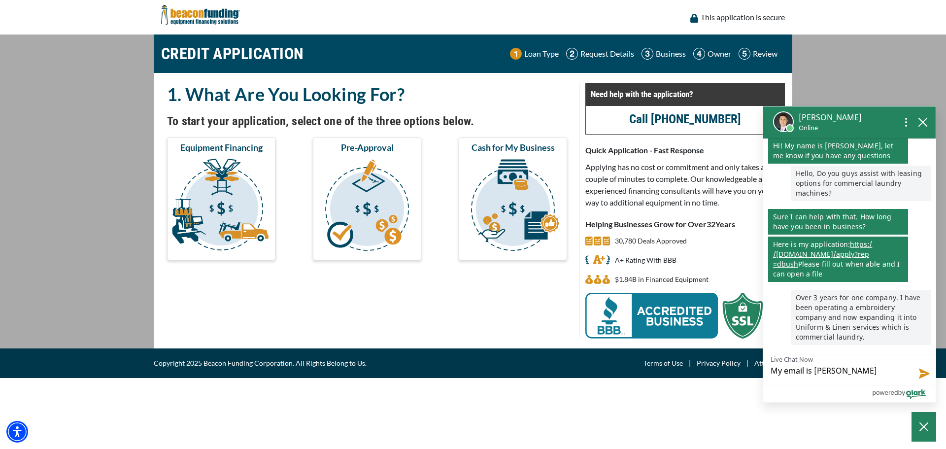
type textarea "My email is [PERSON_NAME]"
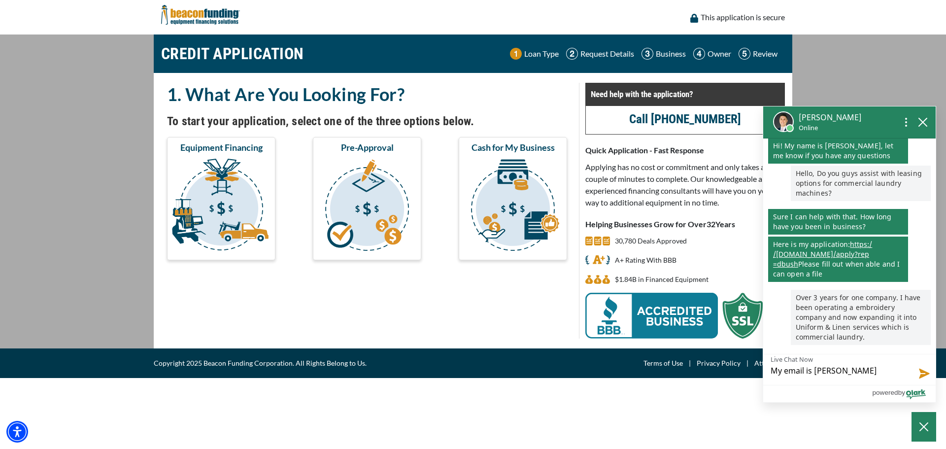
type textarea "My email is [PERSON_NAME]"
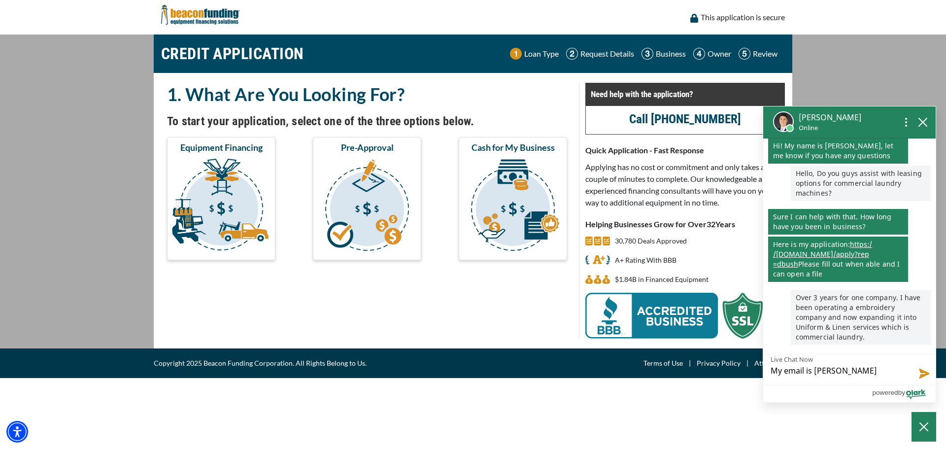
type textarea "My email is [PERSON_NAME]"
type textarea "My email is [PERSON_NAME]."
type textarea "My email is [PERSON_NAME]"
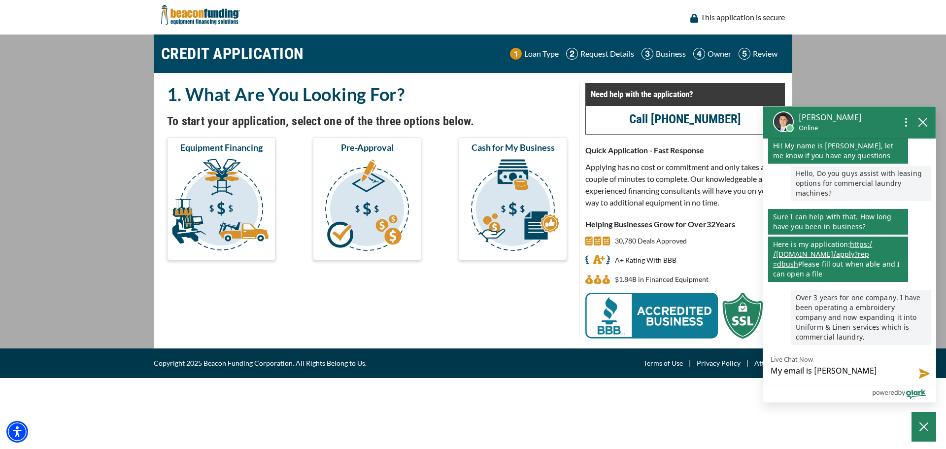
type textarea "My email is [PERSON_NAME][EMAIL_ADDRESS][DOMAIN_NAME]"
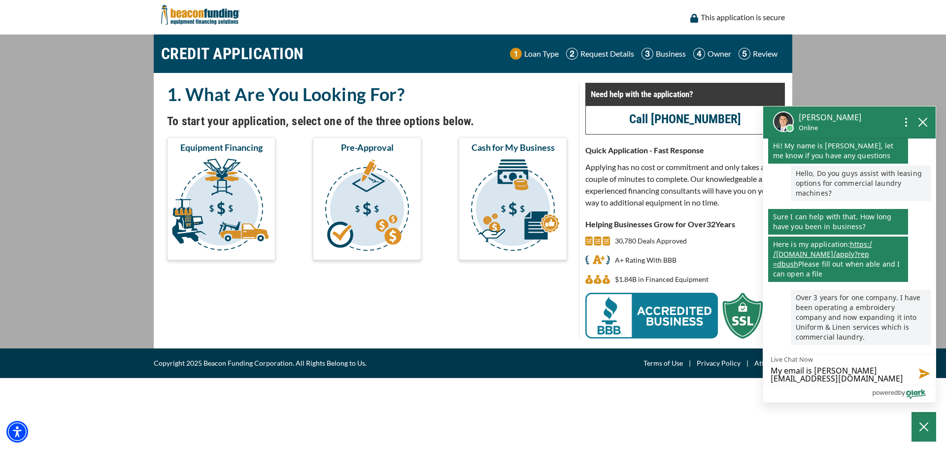
type textarea "My email is [PERSON_NAME][EMAIL_ADDRESS][DOMAIN_NAME]"
type textarea "My email is [PERSON_NAME][EMAIL_ADDRESS][DOMAIN_NAME] o"
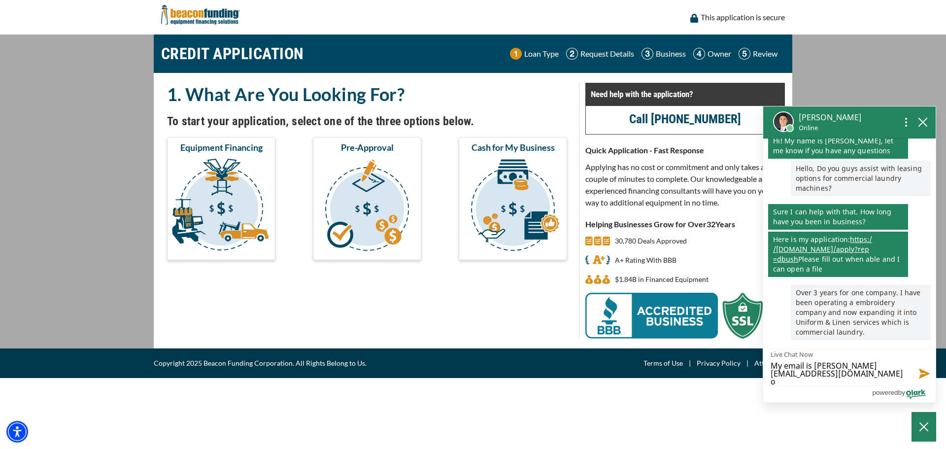
type textarea "My email is [PERSON_NAME][EMAIL_ADDRESS][DOMAIN_NAME] or"
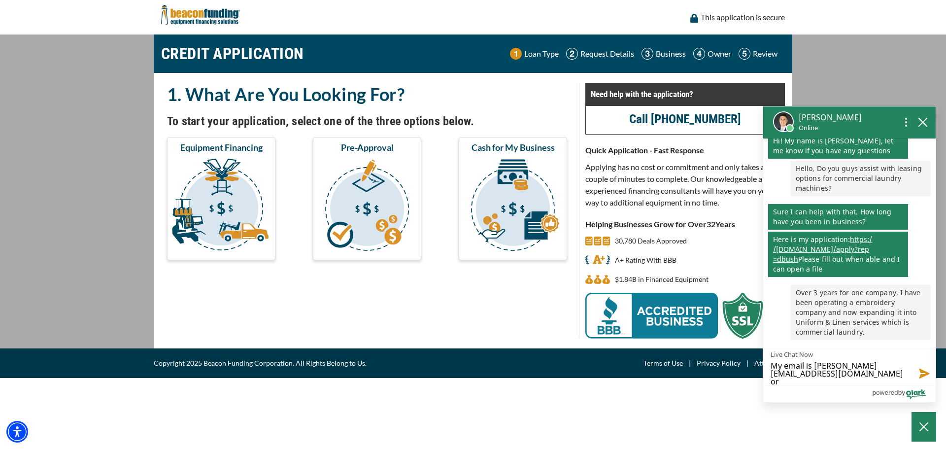
type textarea "My email is [PERSON_NAME][EMAIL_ADDRESS][DOMAIN_NAME] or j"
type textarea "My email is [PERSON_NAME][EMAIL_ADDRESS][DOMAIN_NAME] or je"
type textarea "My email is [PERSON_NAME][EMAIL_ADDRESS][DOMAIN_NAME] or jef"
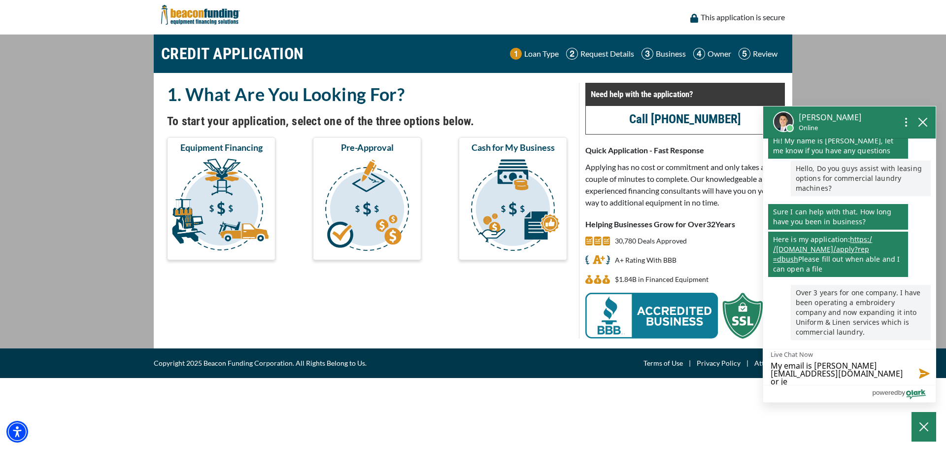
type textarea "My email is [PERSON_NAME][EMAIL_ADDRESS][DOMAIN_NAME] or jef"
type textarea "My email is [PERSON_NAME][EMAIL_ADDRESS][DOMAIN_NAME] or [PERSON_NAME]"
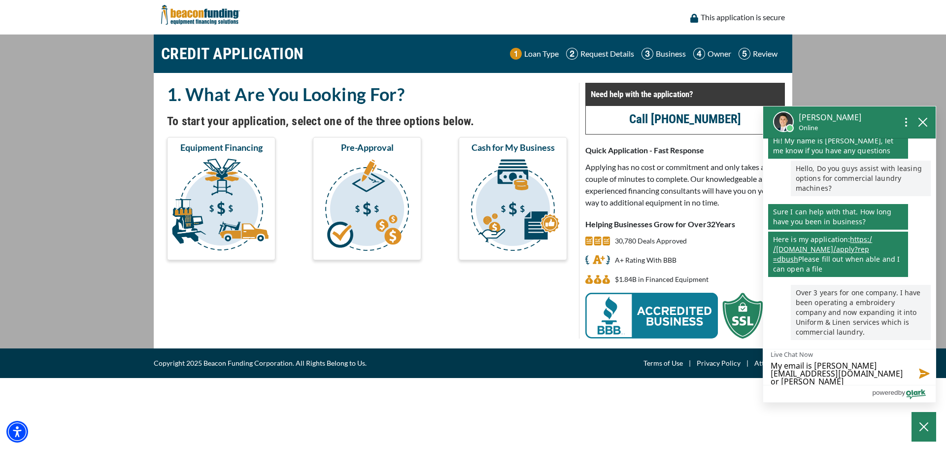
type textarea "My email is [PERSON_NAME][EMAIL_ADDRESS][DOMAIN_NAME] or [PERSON_NAME] @"
type textarea "My email is [PERSON_NAME][EMAIL_ADDRESS][DOMAIN_NAME] or [PERSON_NAME]"
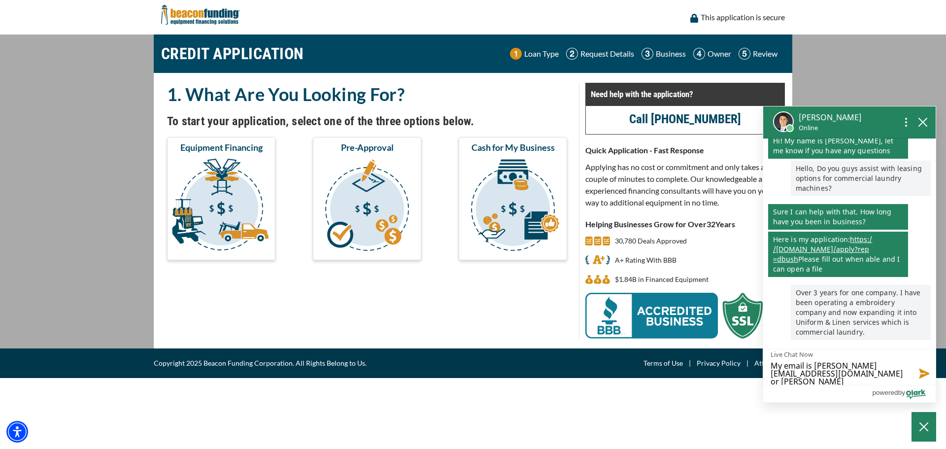
type textarea "My email is [PERSON_NAME][EMAIL_ADDRESS][DOMAIN_NAME] or [PERSON_NAME]"
type textarea "My email is [PERSON_NAME][EMAIL_ADDRESS][DOMAIN_NAME] or [PERSON_NAME]@"
type textarea "My email is [PERSON_NAME][EMAIL_ADDRESS][DOMAIN_NAME] or [PERSON_NAME]"
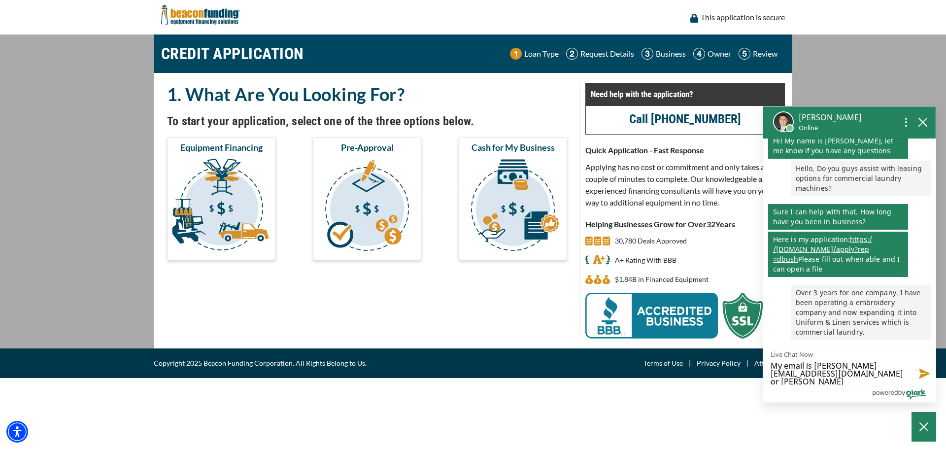
type textarea "My email is [PERSON_NAME][EMAIL_ADDRESS][DOMAIN_NAME] or [PERSON_NAME]"
type textarea "My email is [PERSON_NAME][EMAIL_ADDRESS][DOMAIN_NAME] or [PERSON_NAME]@[PERSON_…"
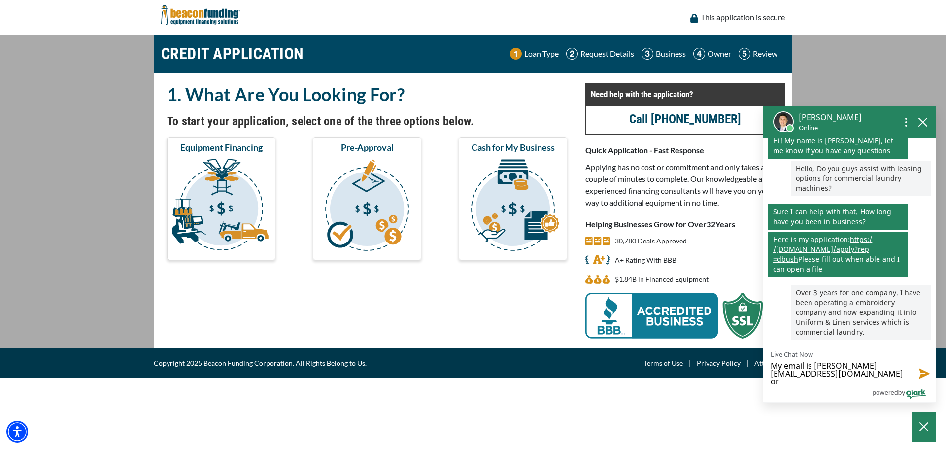
type textarea "My email is [PERSON_NAME][EMAIL_ADDRESS][DOMAIN_NAME] or [PERSON_NAME]@[PERSON_…"
type textarea "My email is [PERSON_NAME][EMAIL_ADDRESS][DOMAIN_NAME] or [PERSON_NAME]"
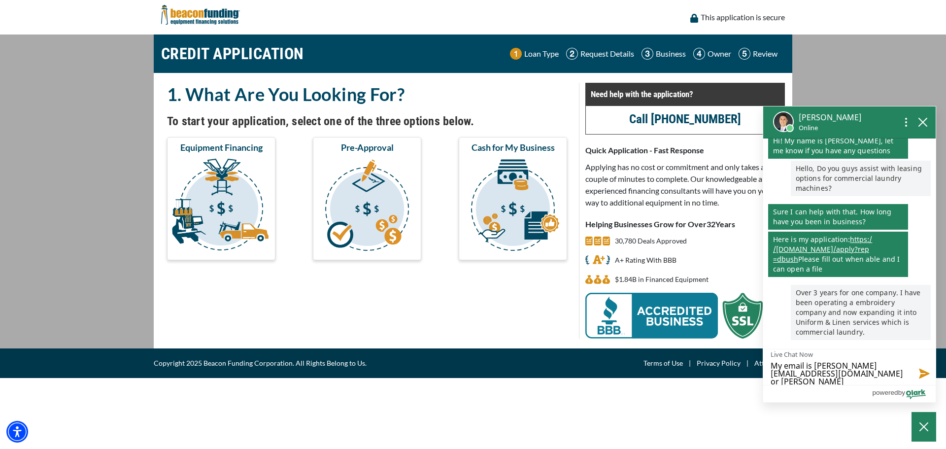
type textarea "My email is [PERSON_NAME][EMAIL_ADDRESS][DOMAIN_NAME] or [PERSON_NAME]@[PERSON_…"
type textarea "My email is [PERSON_NAME][EMAIL_ADDRESS][DOMAIN_NAME] or [PERSON_NAME]"
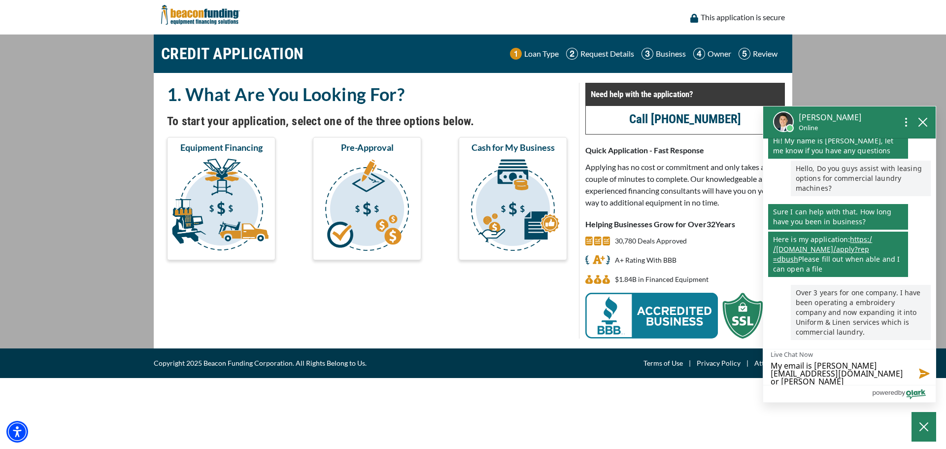
type textarea "My email is [PERSON_NAME][EMAIL_ADDRESS][DOMAIN_NAME] or [PERSON_NAME]"
type textarea "My email is [PERSON_NAME][EMAIL_ADDRESS][DOMAIN_NAME] or [PERSON_NAME] c"
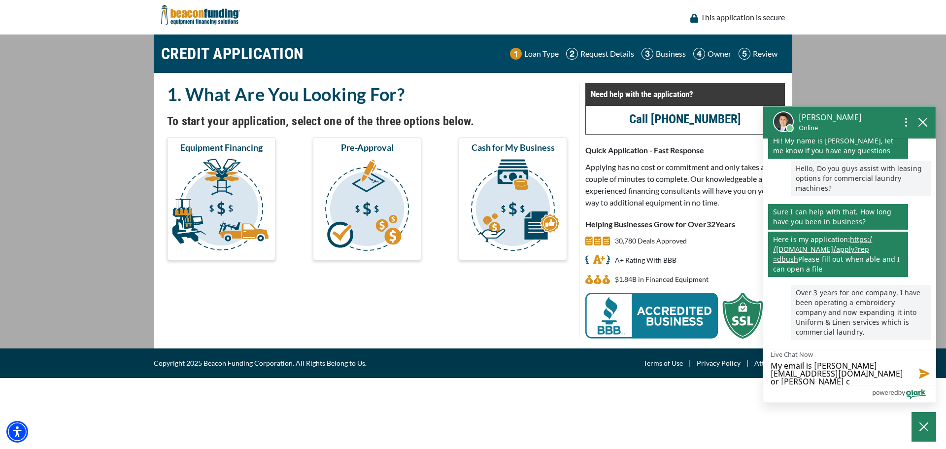
type textarea "My email is [PERSON_NAME][EMAIL_ADDRESS][DOMAIN_NAME] or [PERSON_NAME] co"
type textarea "My email is [PERSON_NAME][EMAIL_ADDRESS][DOMAIN_NAME] or [PERSON_NAME] com"
type textarea "My email is [PERSON_NAME][EMAIL_ADDRESS][DOMAIN_NAME] or [PERSON_NAME] co"
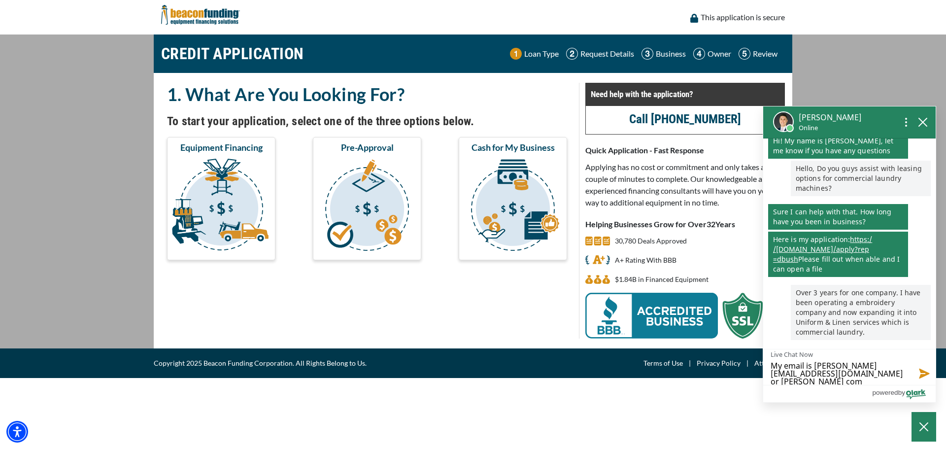
type textarea "My email is [PERSON_NAME][EMAIL_ADDRESS][DOMAIN_NAME] or [PERSON_NAME] co"
type textarea "My email is [PERSON_NAME][EMAIL_ADDRESS][DOMAIN_NAME] or [PERSON_NAME] c"
type textarea "My email is [PERSON_NAME][EMAIL_ADDRESS][DOMAIN_NAME] or [PERSON_NAME]"
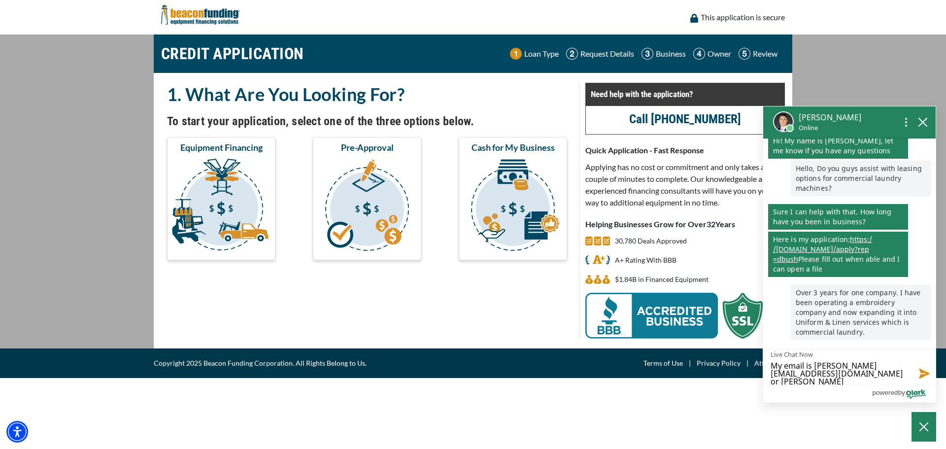
type textarea "My email is [PERSON_NAME][EMAIL_ADDRESS][DOMAIN_NAME] or [PERSON_NAME]"
type textarea "My email is [PERSON_NAME][EMAIL_ADDRESS][DOMAIN_NAME] or [PERSON_NAME]."
type textarea "My email is [PERSON_NAME][EMAIL_ADDRESS][DOMAIN_NAME] or [PERSON_NAME]"
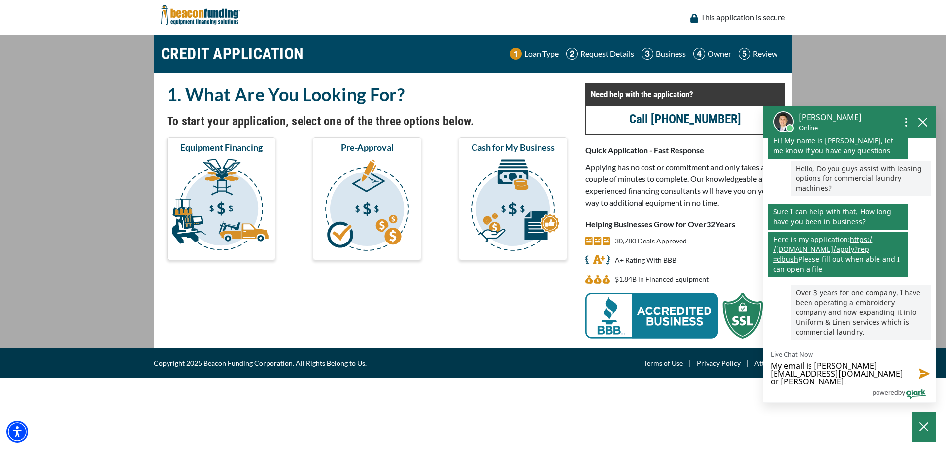
type textarea "My email is [PERSON_NAME][EMAIL_ADDRESS][DOMAIN_NAME] or [PERSON_NAME]"
type textarea "My email is [PERSON_NAME][EMAIL_ADDRESS][DOMAIN_NAME] or [PERSON_NAME][EMAIL_AD…"
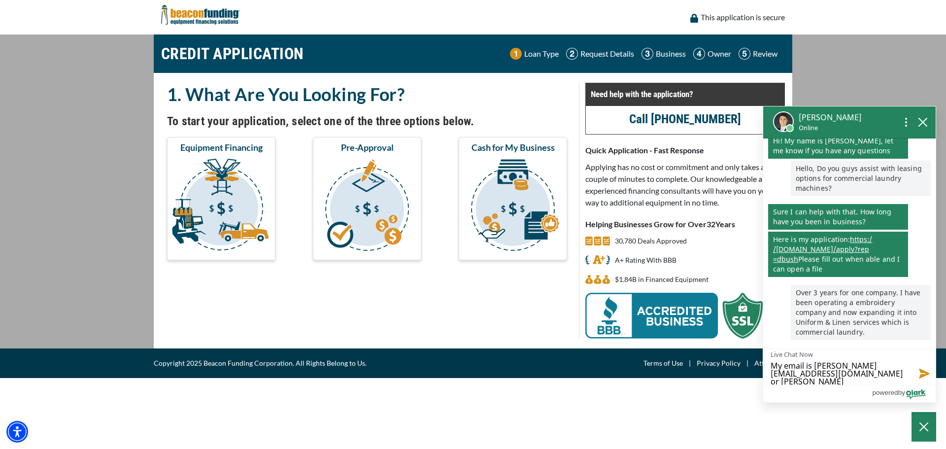
type textarea "My email is [PERSON_NAME][EMAIL_ADDRESS][DOMAIN_NAME] or [PERSON_NAME][EMAIL_AD…"
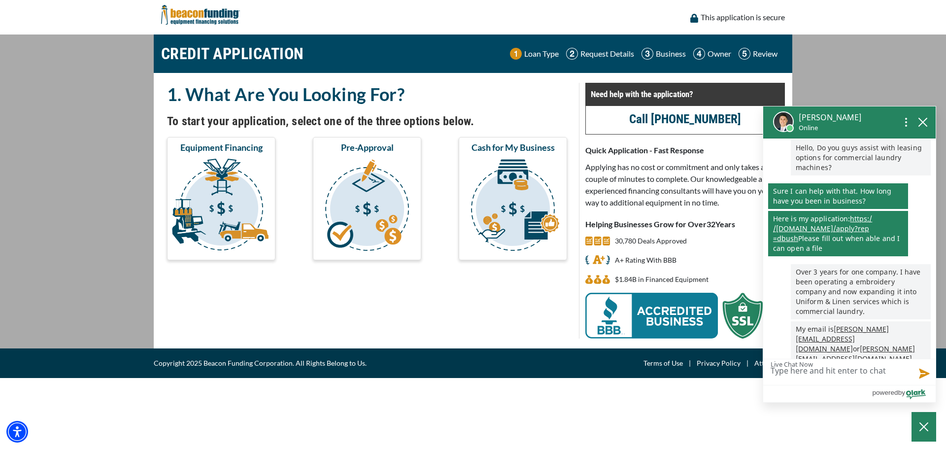
scroll to position [62, 0]
